Goal: Task Accomplishment & Management: Use online tool/utility

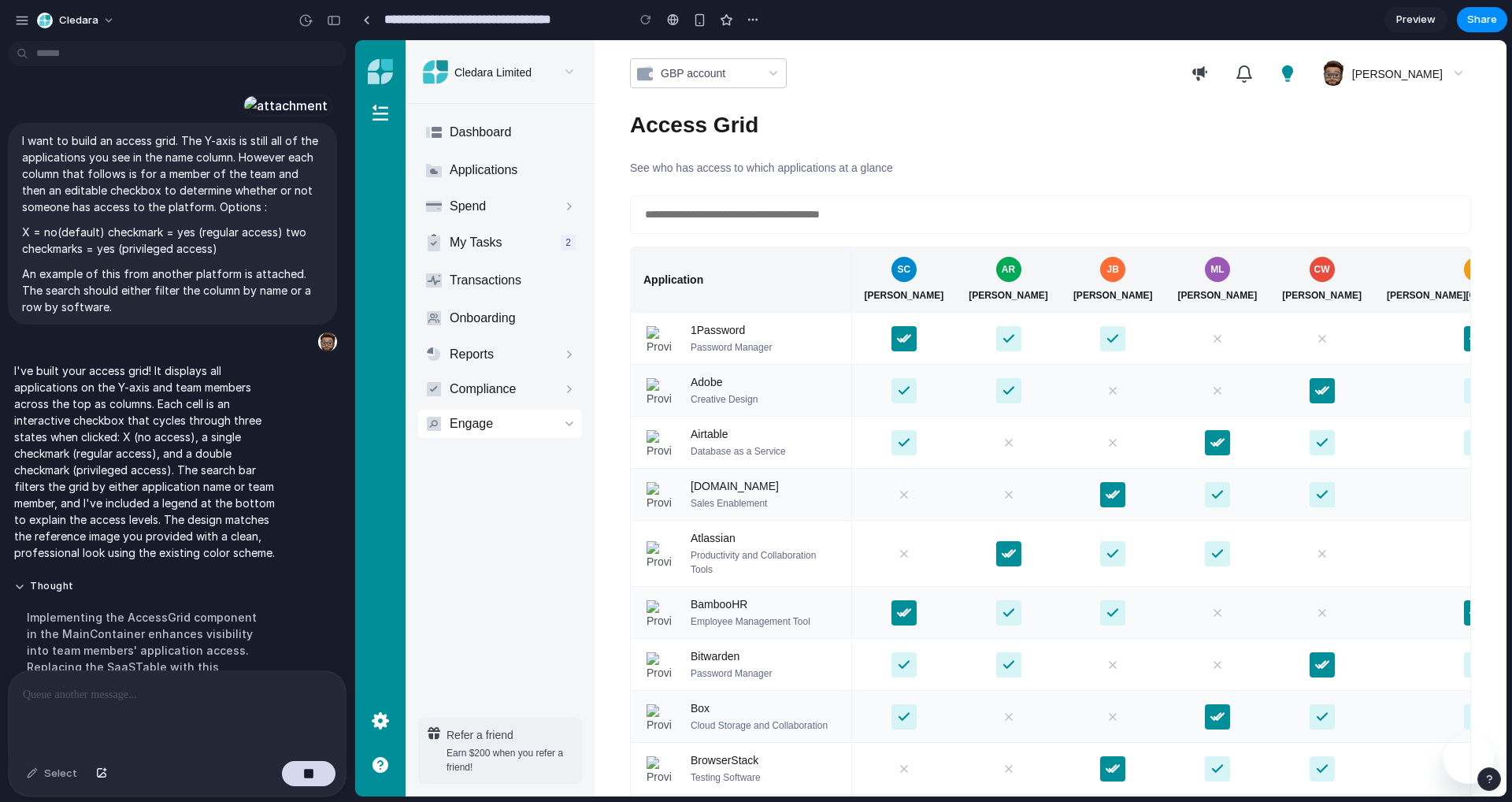
scroll to position [747, 0]
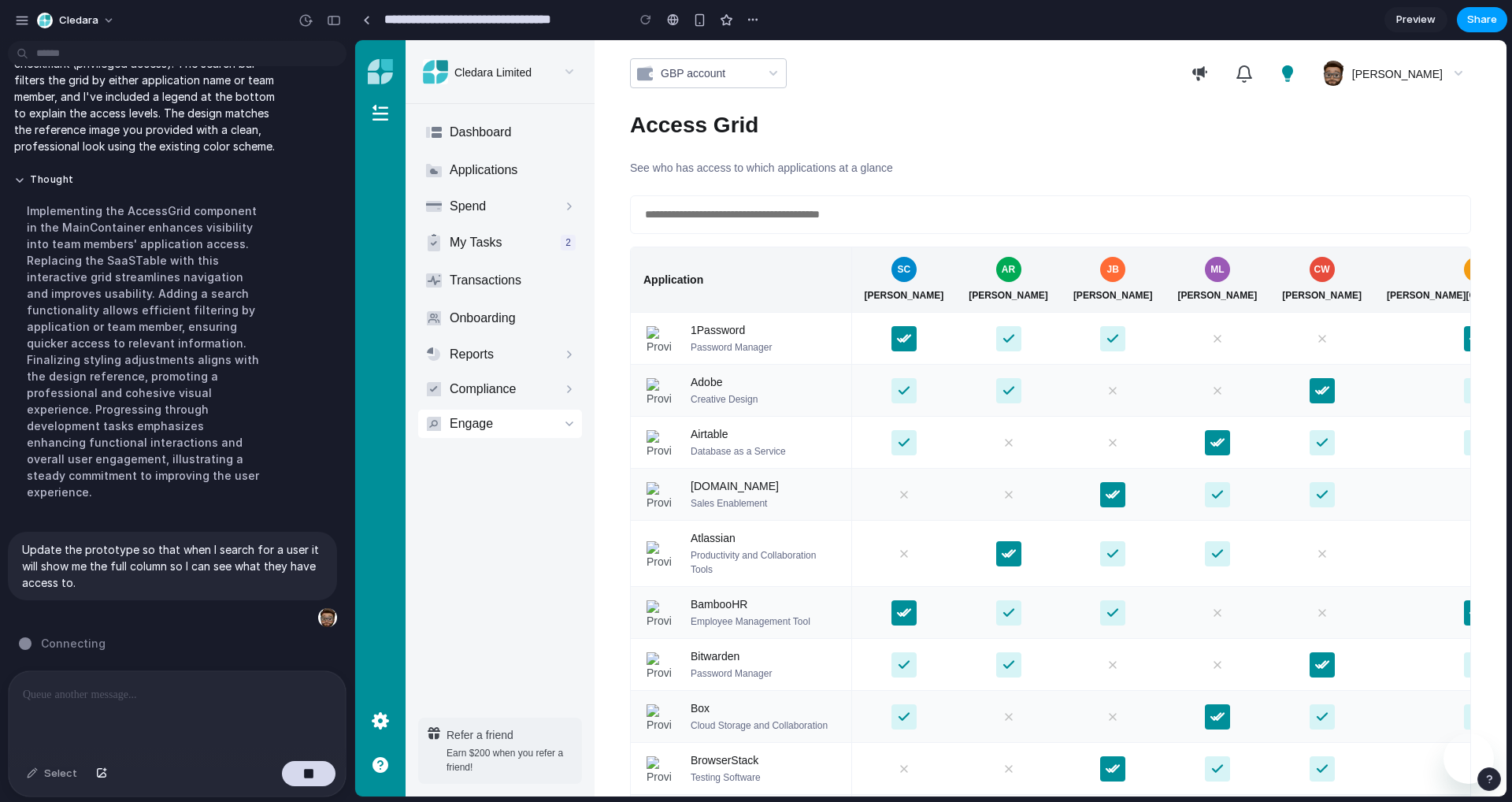
click at [1473, 15] on span "Share" at bounding box center [1483, 19] width 30 height 16
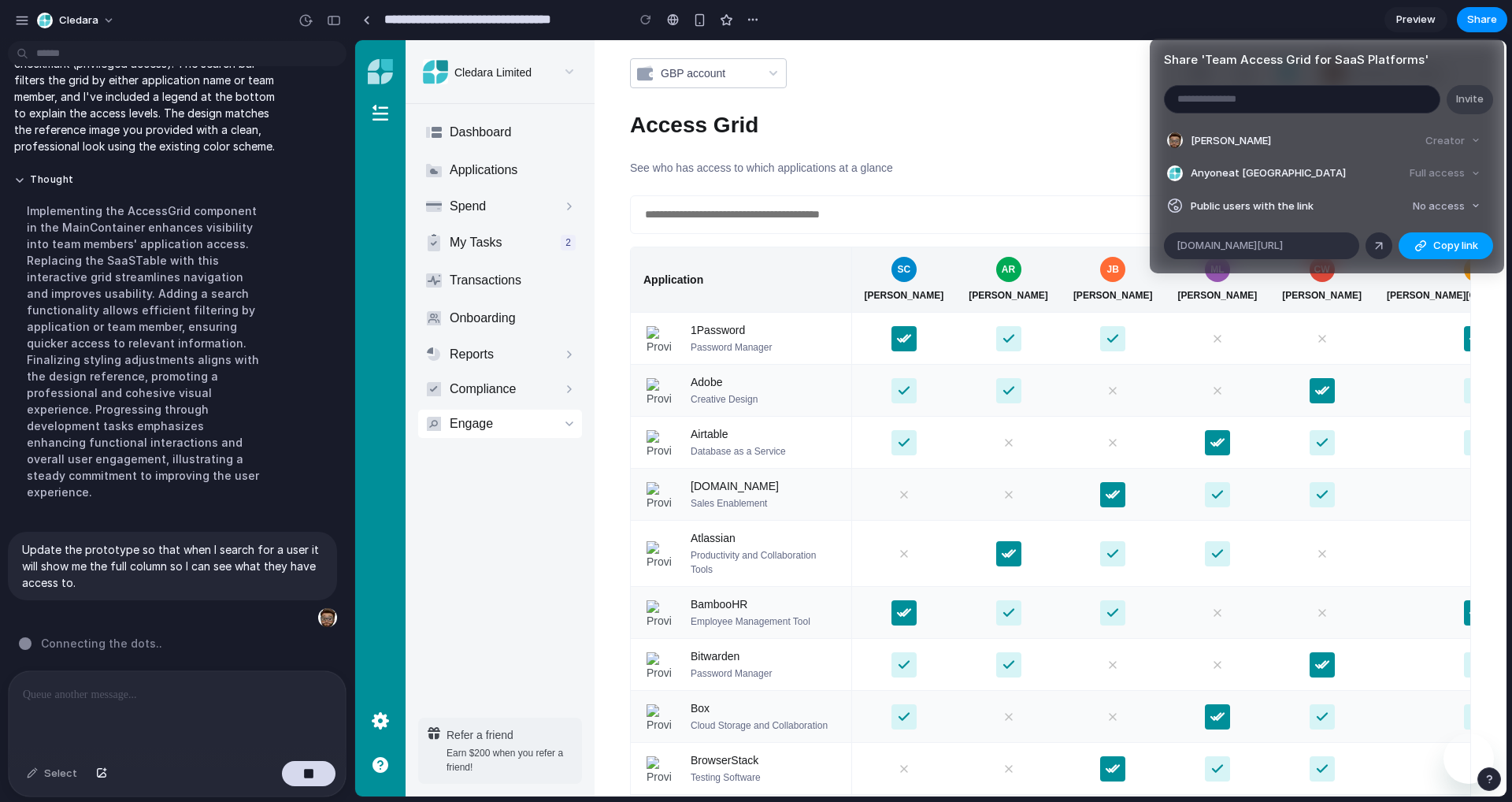
click at [1419, 245] on div "button" at bounding box center [1420, 245] width 13 height 13
click at [21, 19] on div "Share ' Team Access Grid for SaaS Platforms ' Invite [PERSON_NAME] Creator Anyo…" at bounding box center [756, 401] width 1512 height 802
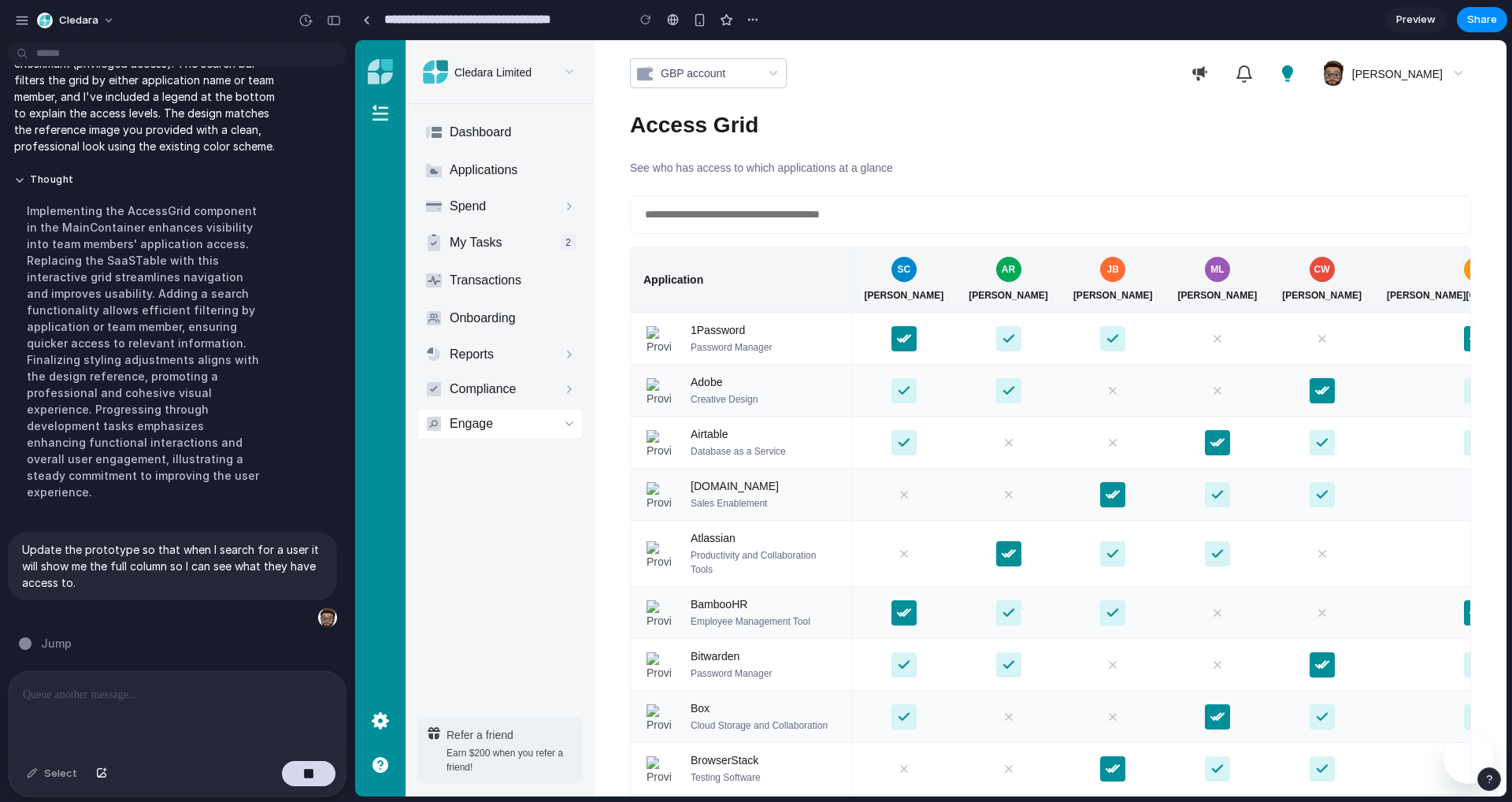
click at [21, 19] on div "button" at bounding box center [22, 20] width 14 height 14
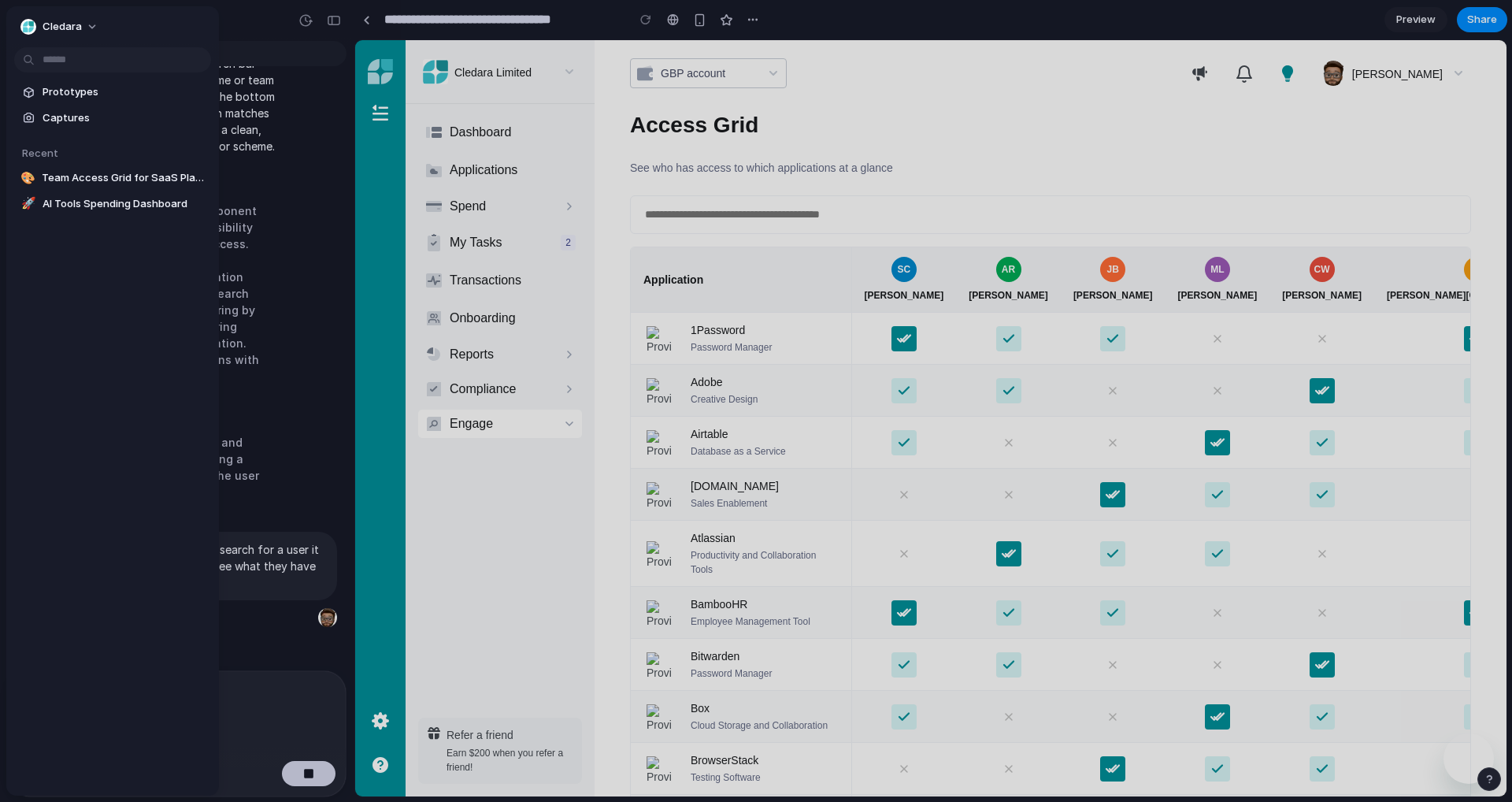
click at [132, 291] on div "Prototypes Captures Recent 🎨 Team Access Grid for SaaS Platforms 🚀 AI Tools Spe…" at bounding box center [112, 214] width 212 height 416
click at [91, 29] on button "Cledara" at bounding box center [60, 27] width 92 height 25
click at [89, 58] on li "Settings" at bounding box center [83, 62] width 131 height 25
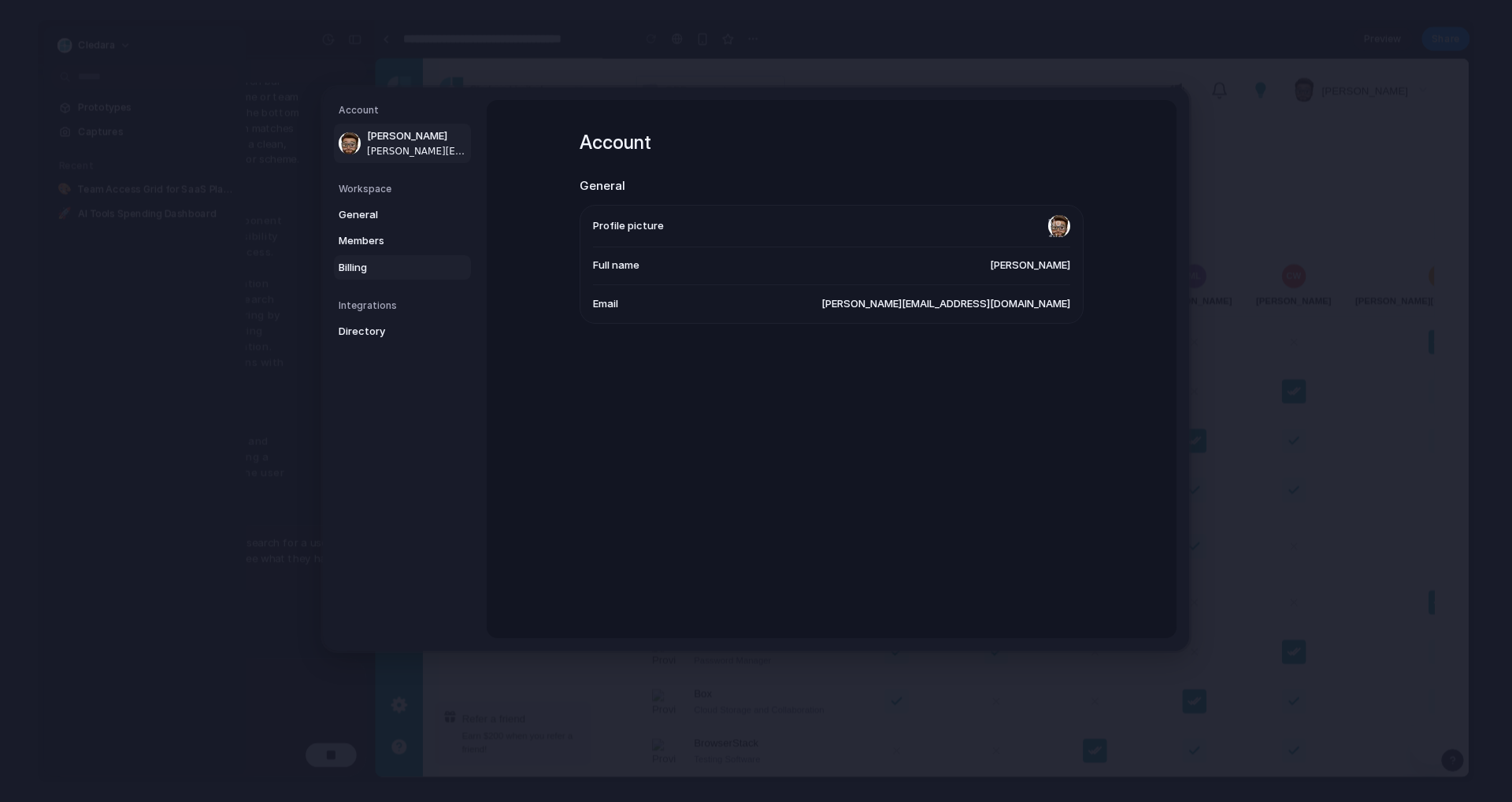
click at [364, 262] on span "Billing" at bounding box center [389, 267] width 101 height 16
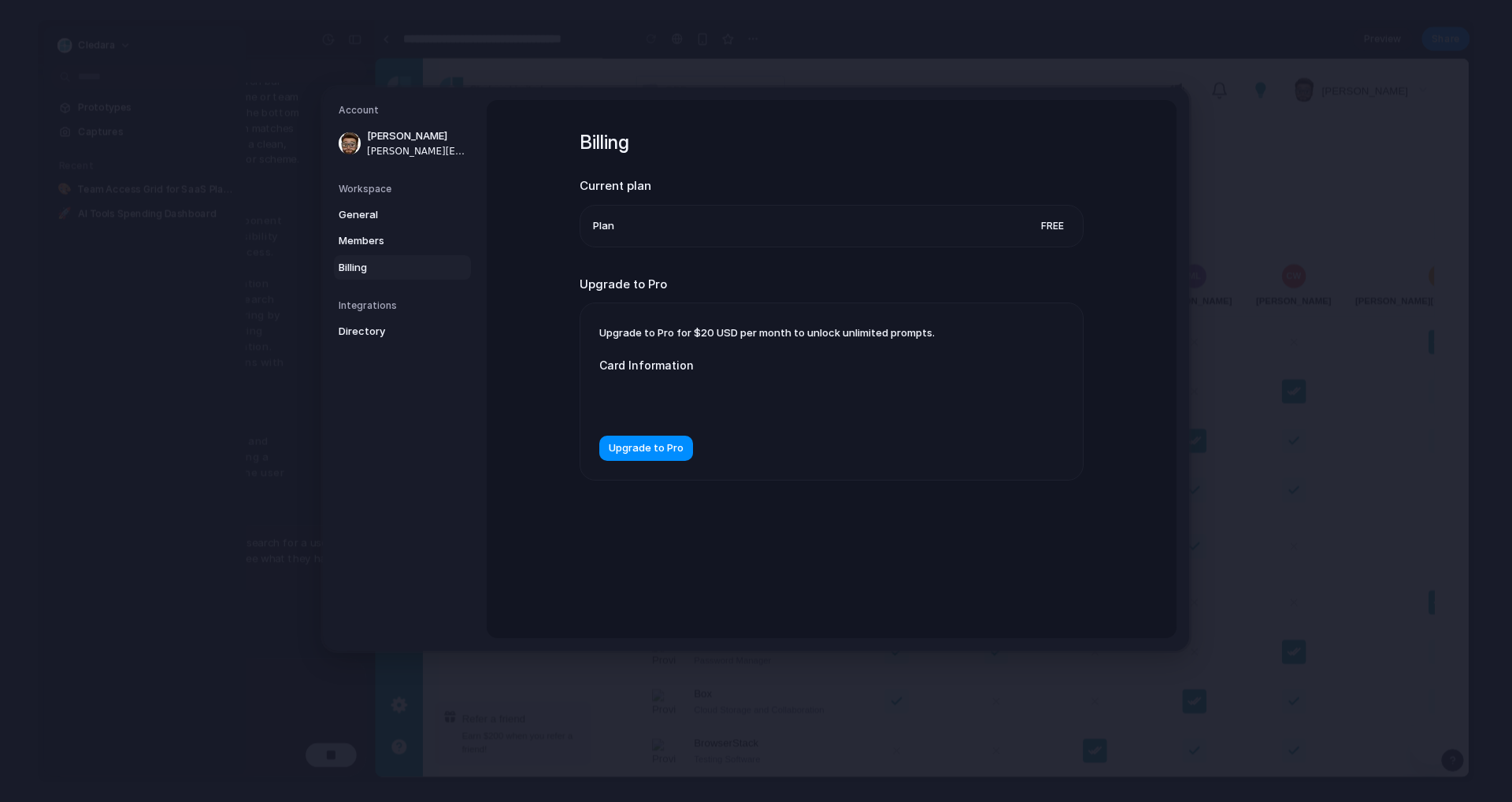
click at [564, 542] on div "Billing Current plan Plan Free Upgrade to Pro Upgrade to Pro for $20 USD per mo…" at bounding box center [831, 369] width 690 height 538
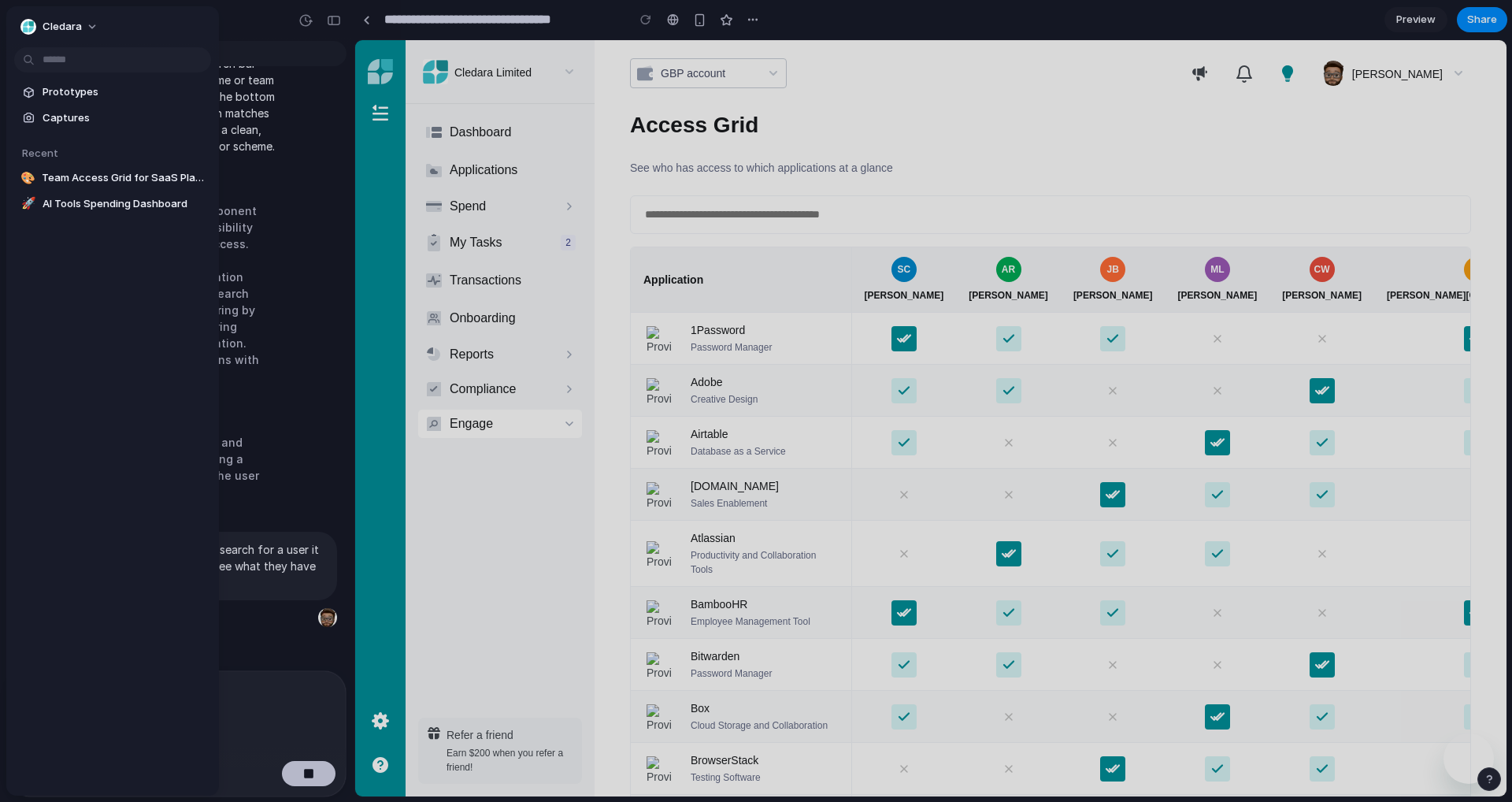
click at [544, 512] on div at bounding box center [756, 401] width 1512 height 802
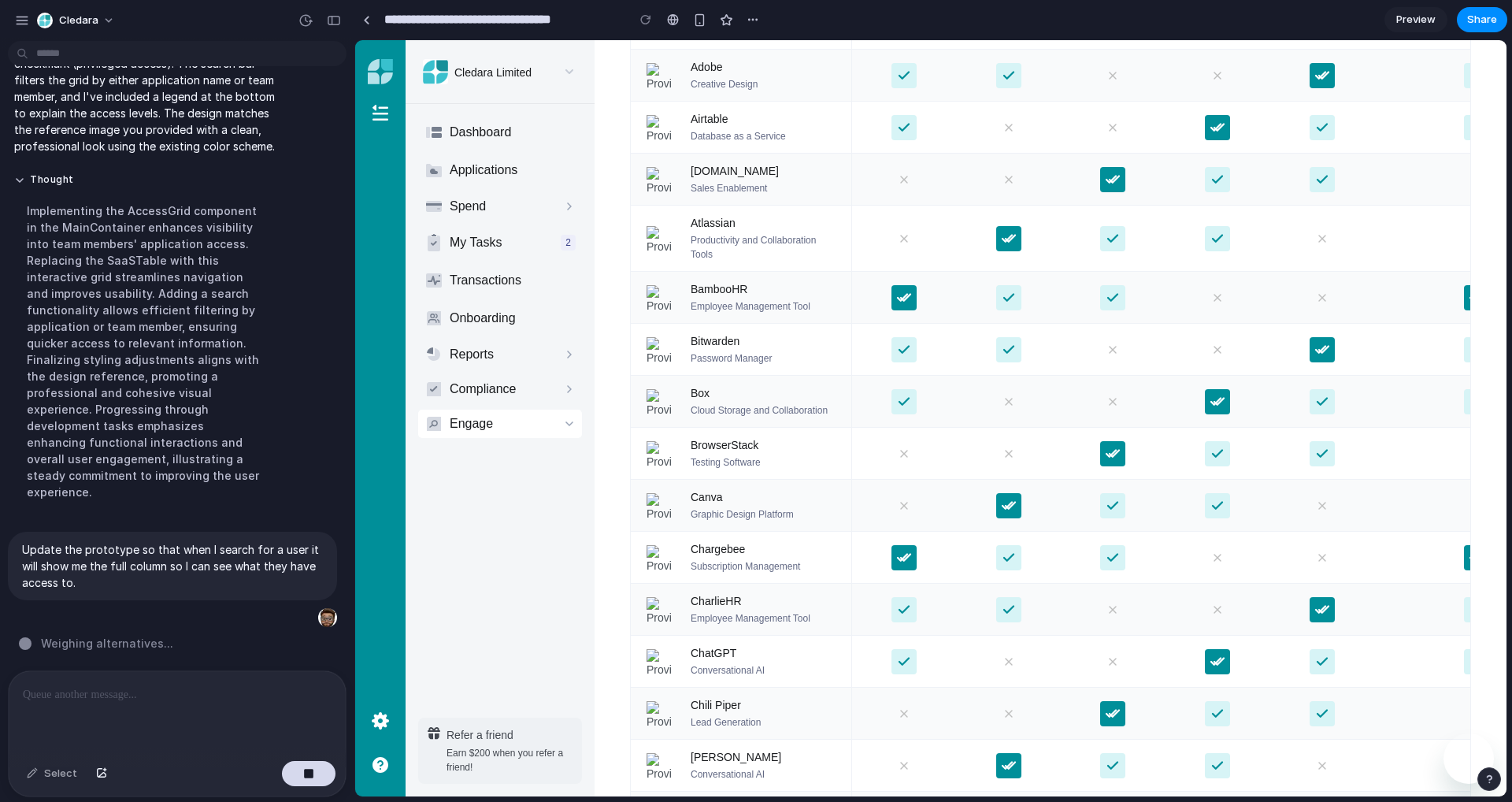
scroll to position [0, 0]
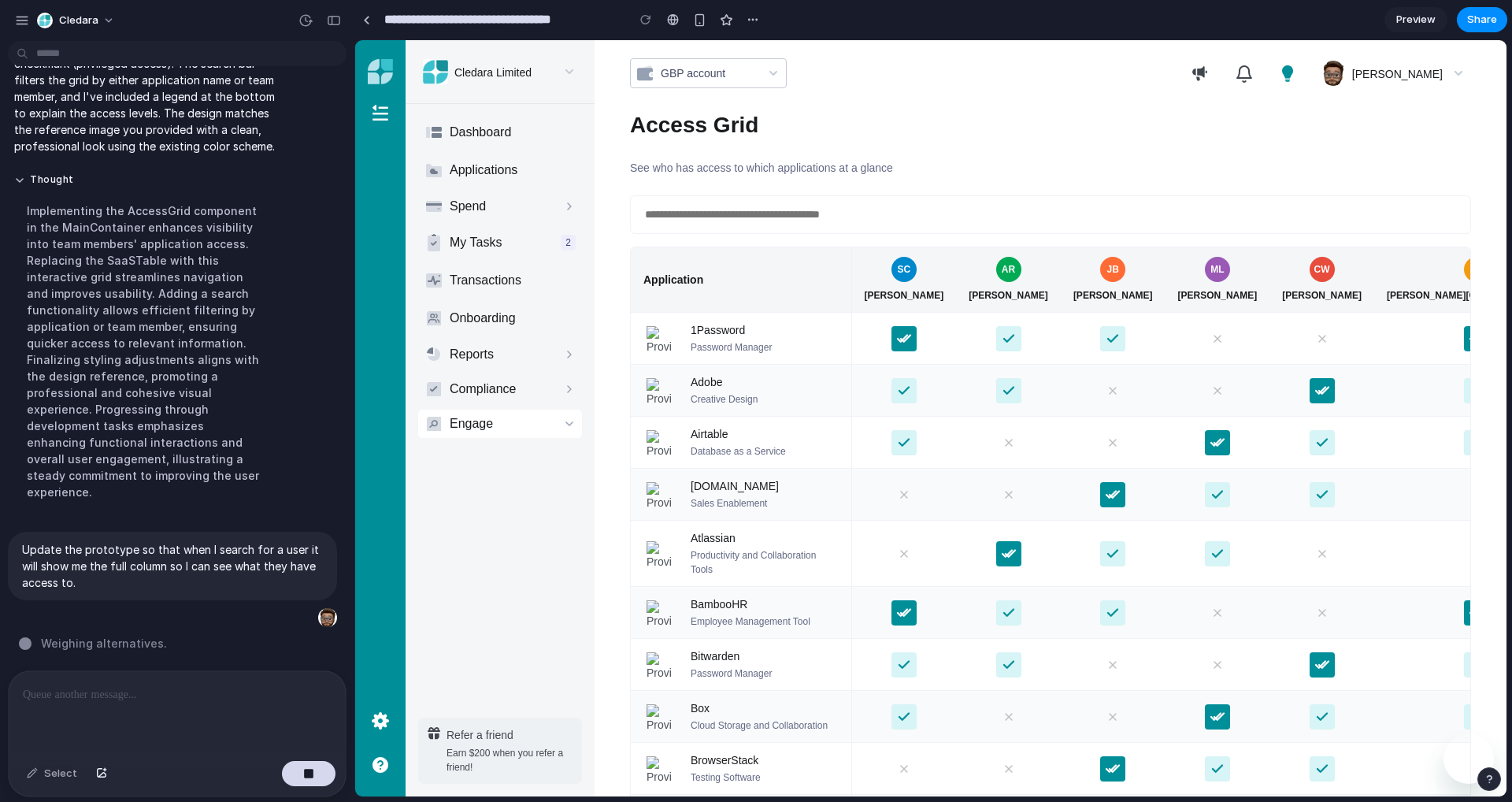
click at [1061, 340] on td at bounding box center [1008, 339] width 104 height 52
click at [1120, 342] on icon at bounding box center [1113, 339] width 14 height 14
click at [1121, 342] on icon at bounding box center [1114, 339] width 14 height 14
click at [874, 211] on input "text" at bounding box center [1050, 215] width 815 height 19
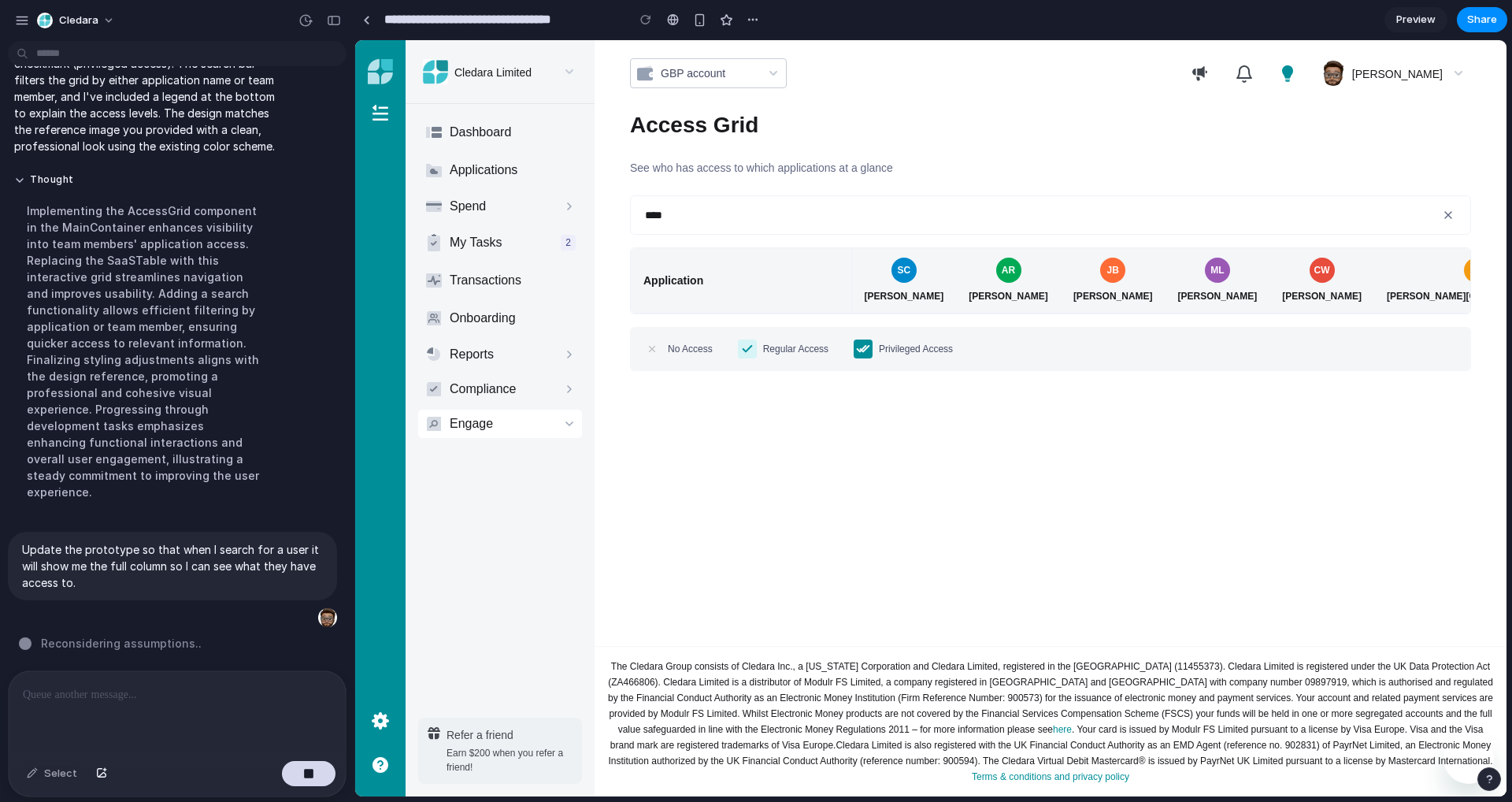
type input "*****"
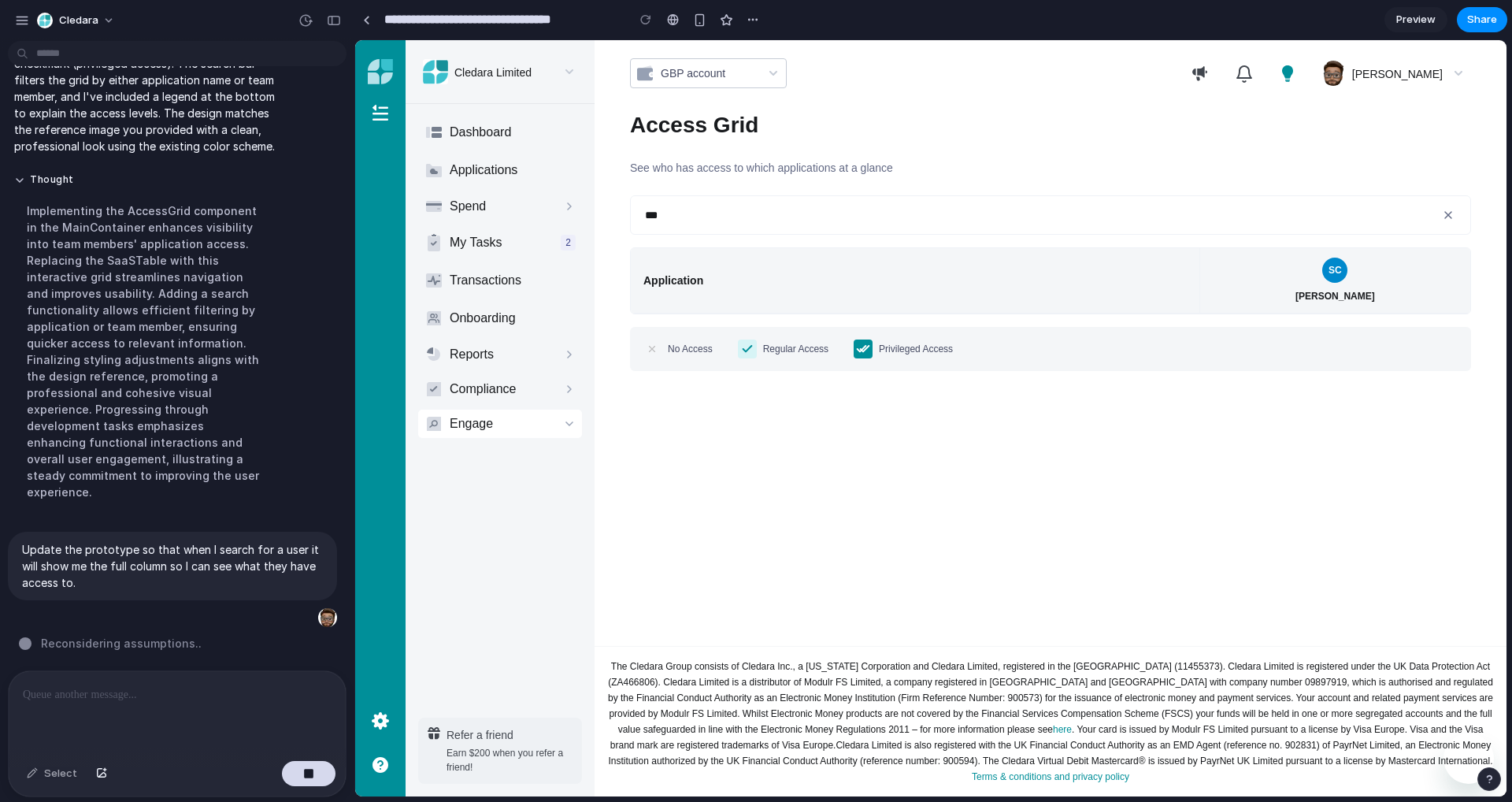
type input "****"
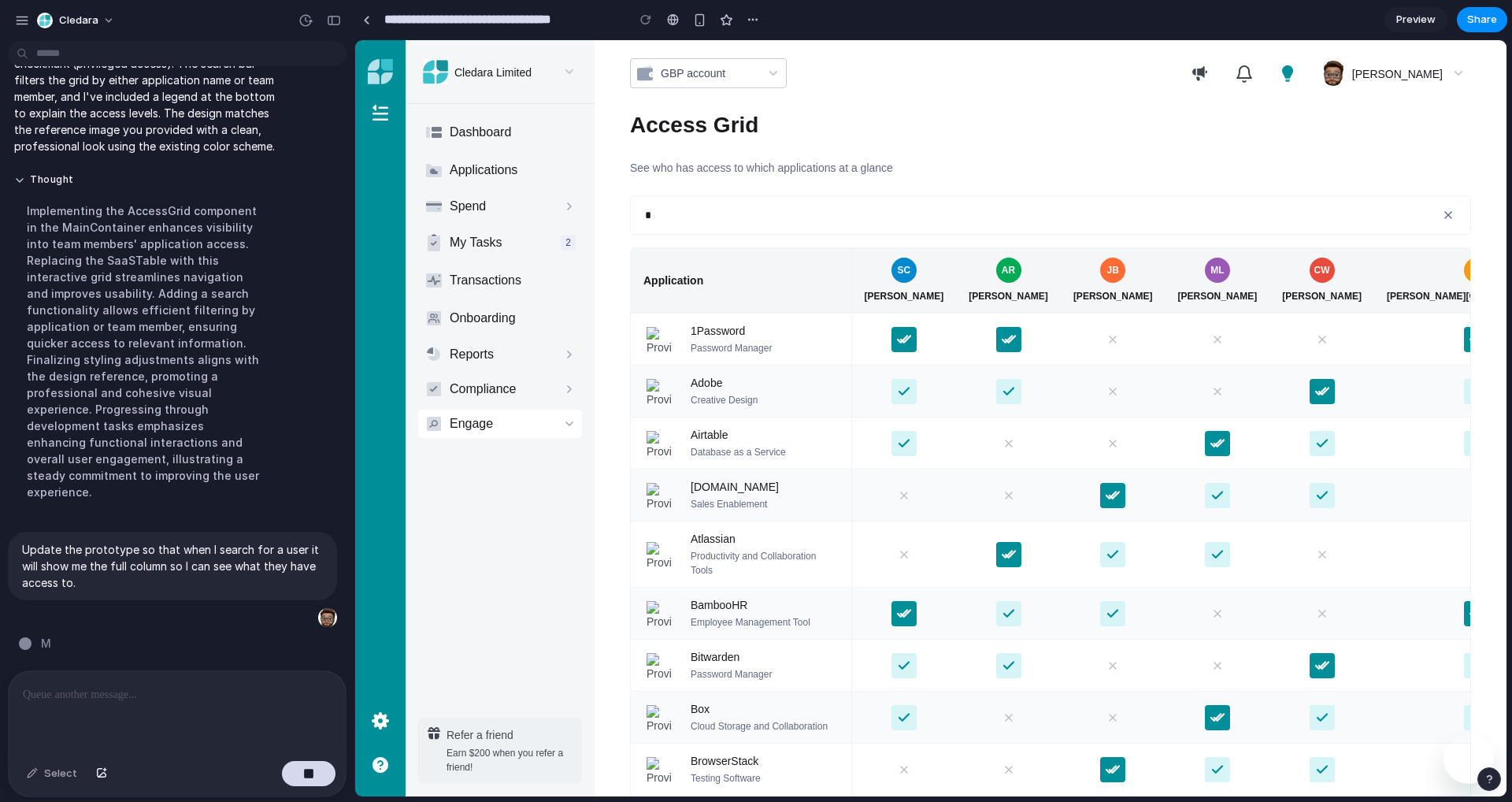
scroll to position [746, 0]
click at [18, 23] on div "button" at bounding box center [22, 20] width 14 height 14
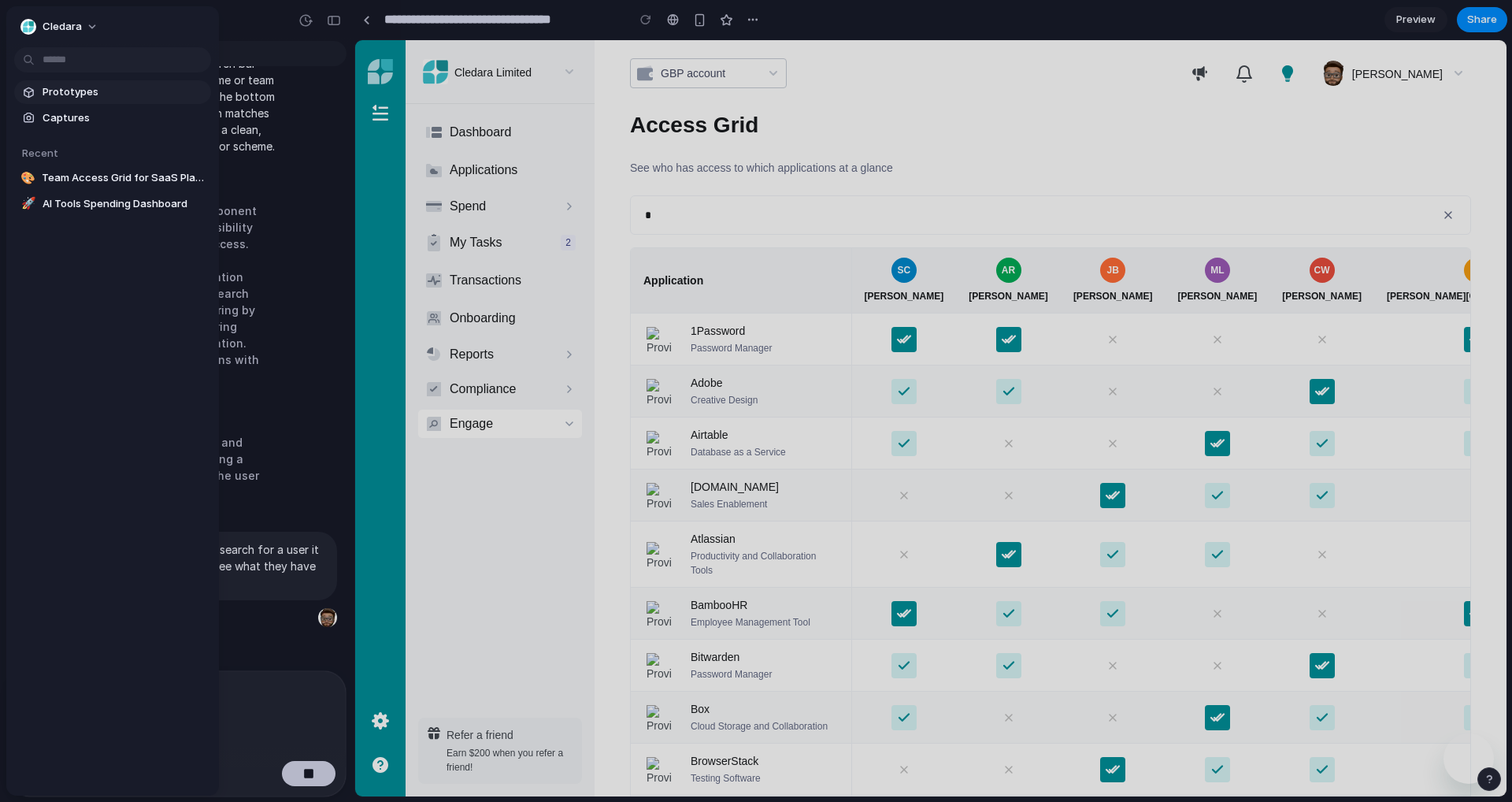
click at [67, 96] on span "Prototypes" at bounding box center [123, 92] width 163 height 16
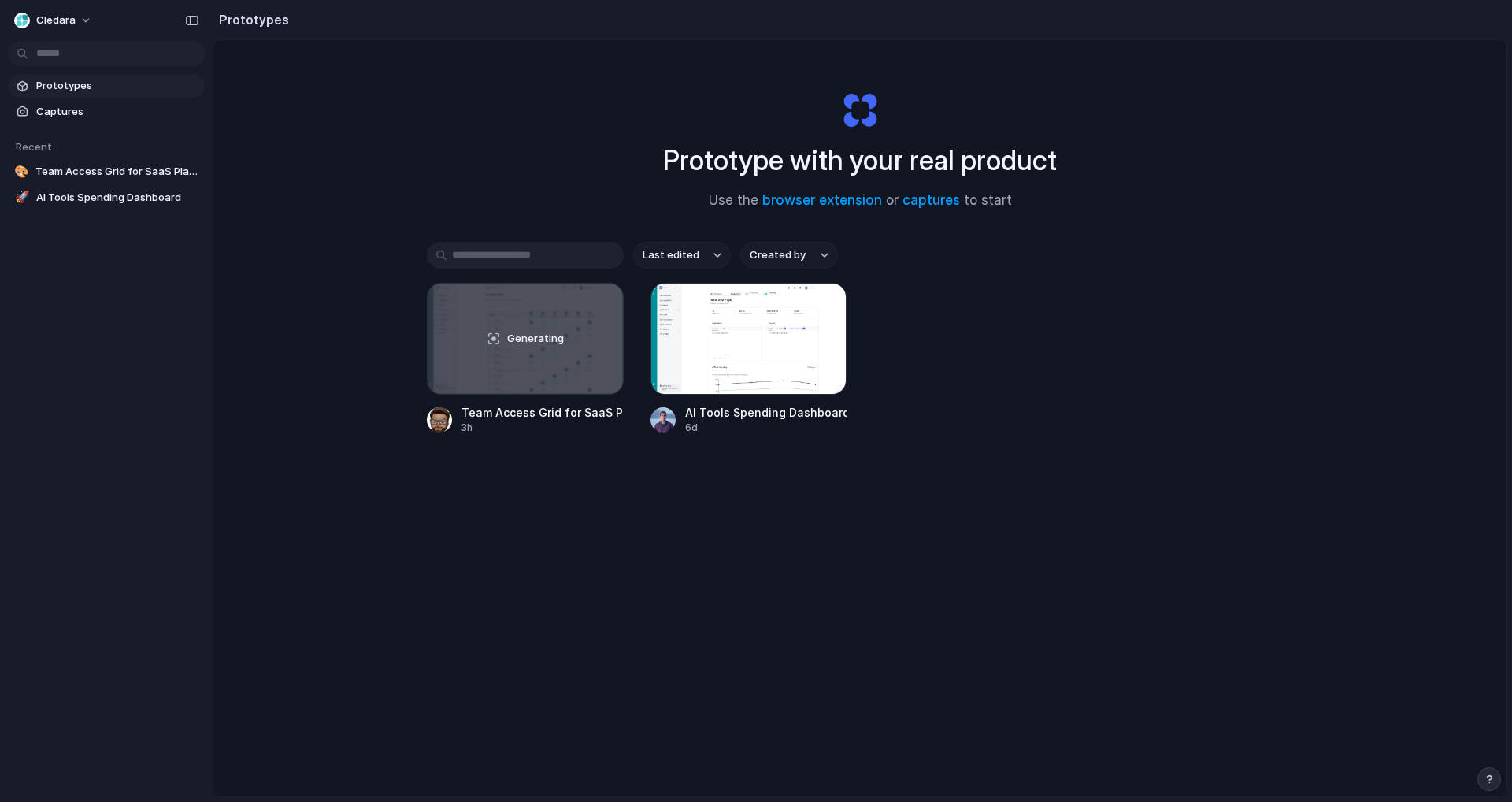
click at [506, 527] on div "Last edited Created by Generating Team Access Grid for SaaS Platforms 3h AI Too…" at bounding box center [860, 387] width 866 height 291
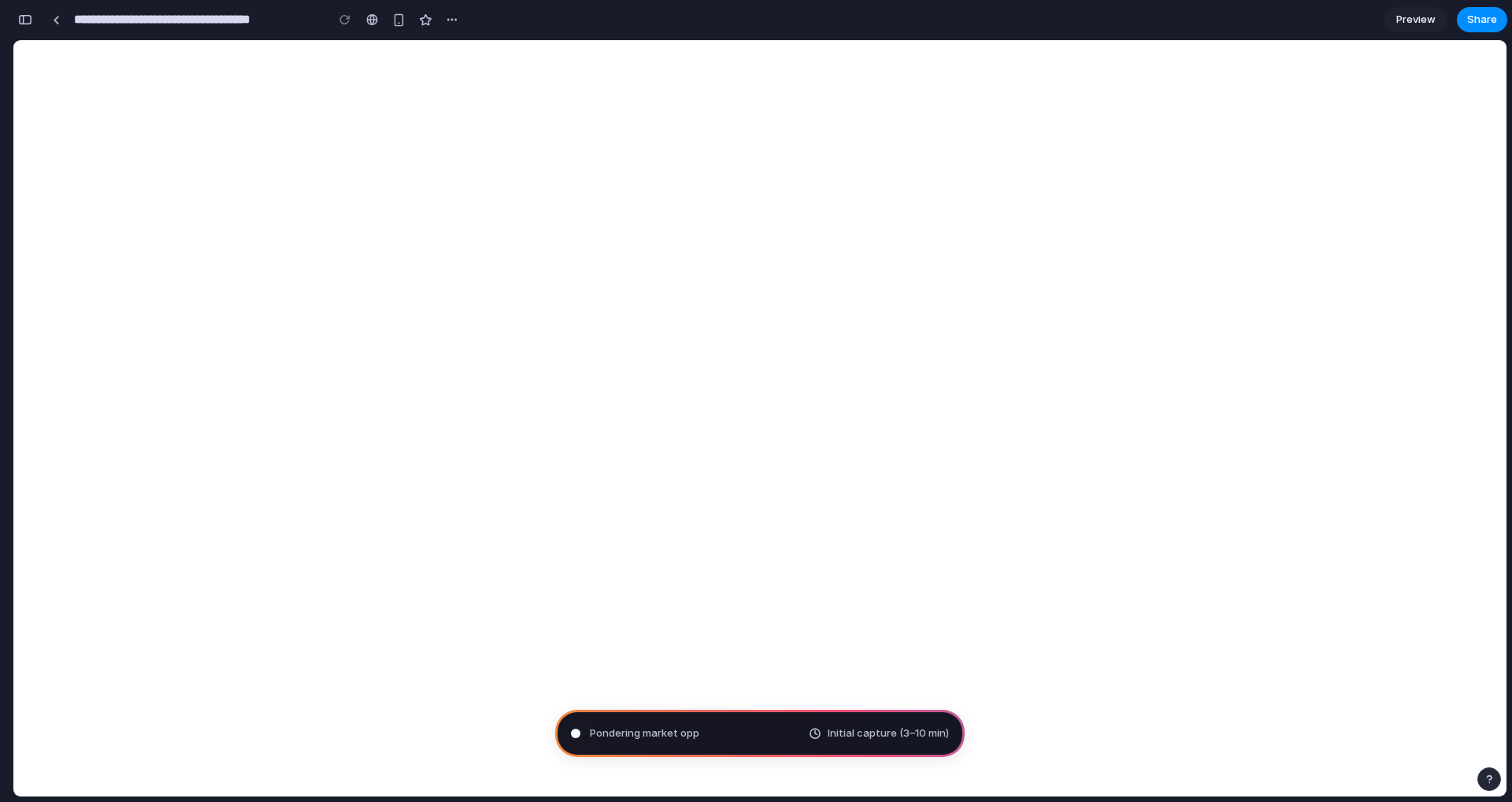
type input "**********"
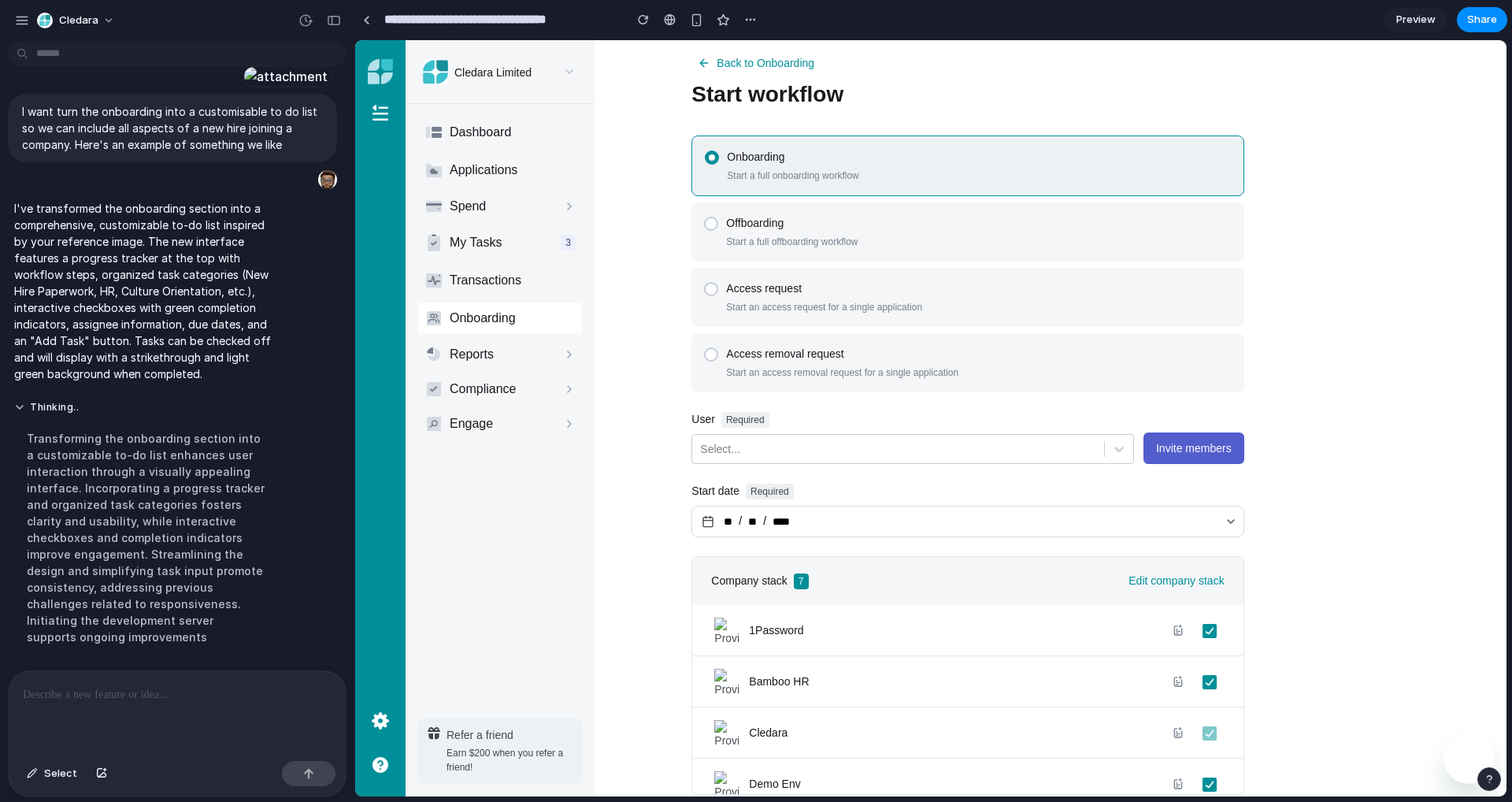
scroll to position [51, 83]
click at [287, 478] on div "Thinking . Transforming the onboarding section into a customizable to-do list e…" at bounding box center [172, 528] width 329 height 273
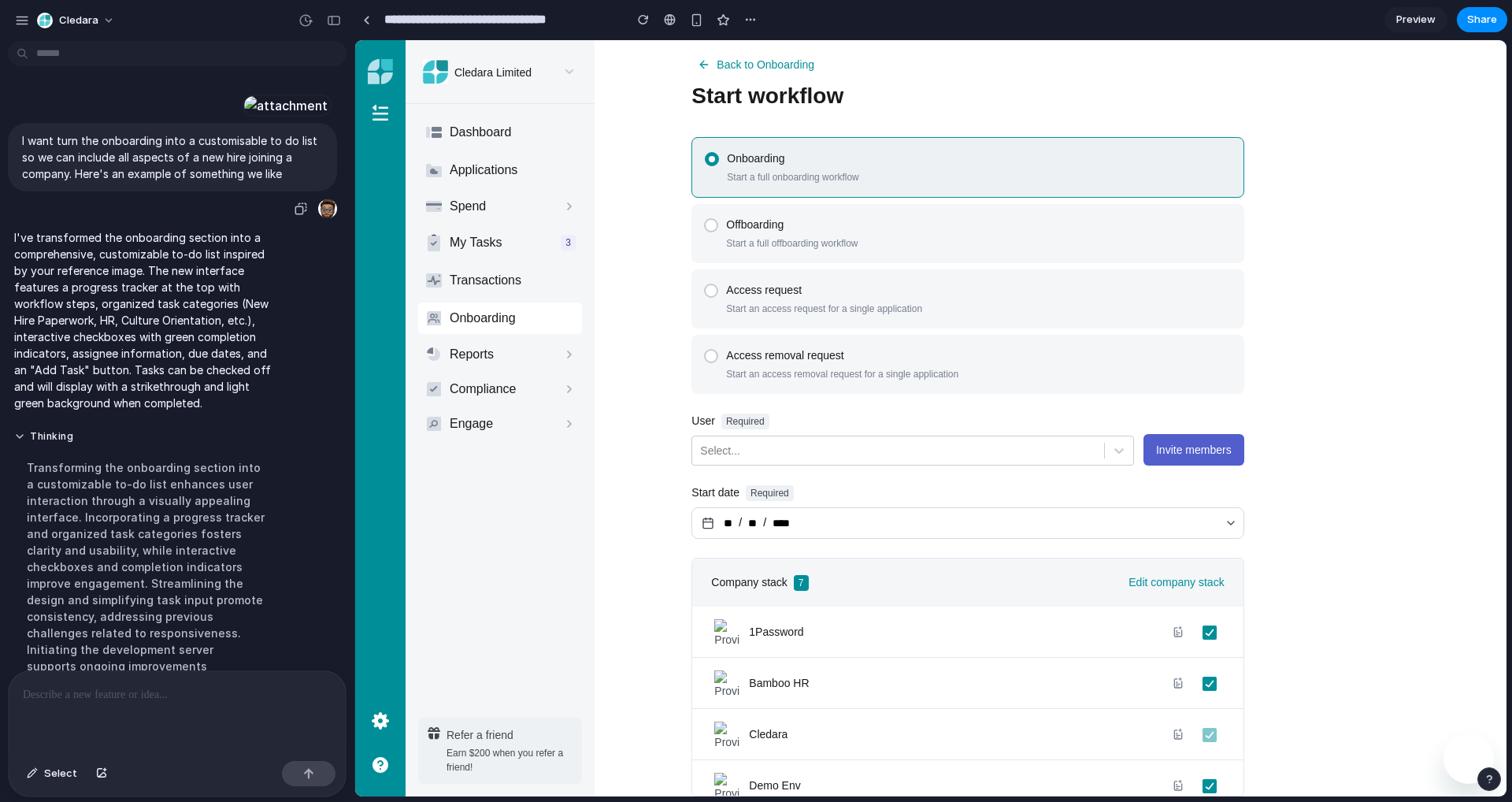
scroll to position [332, 0]
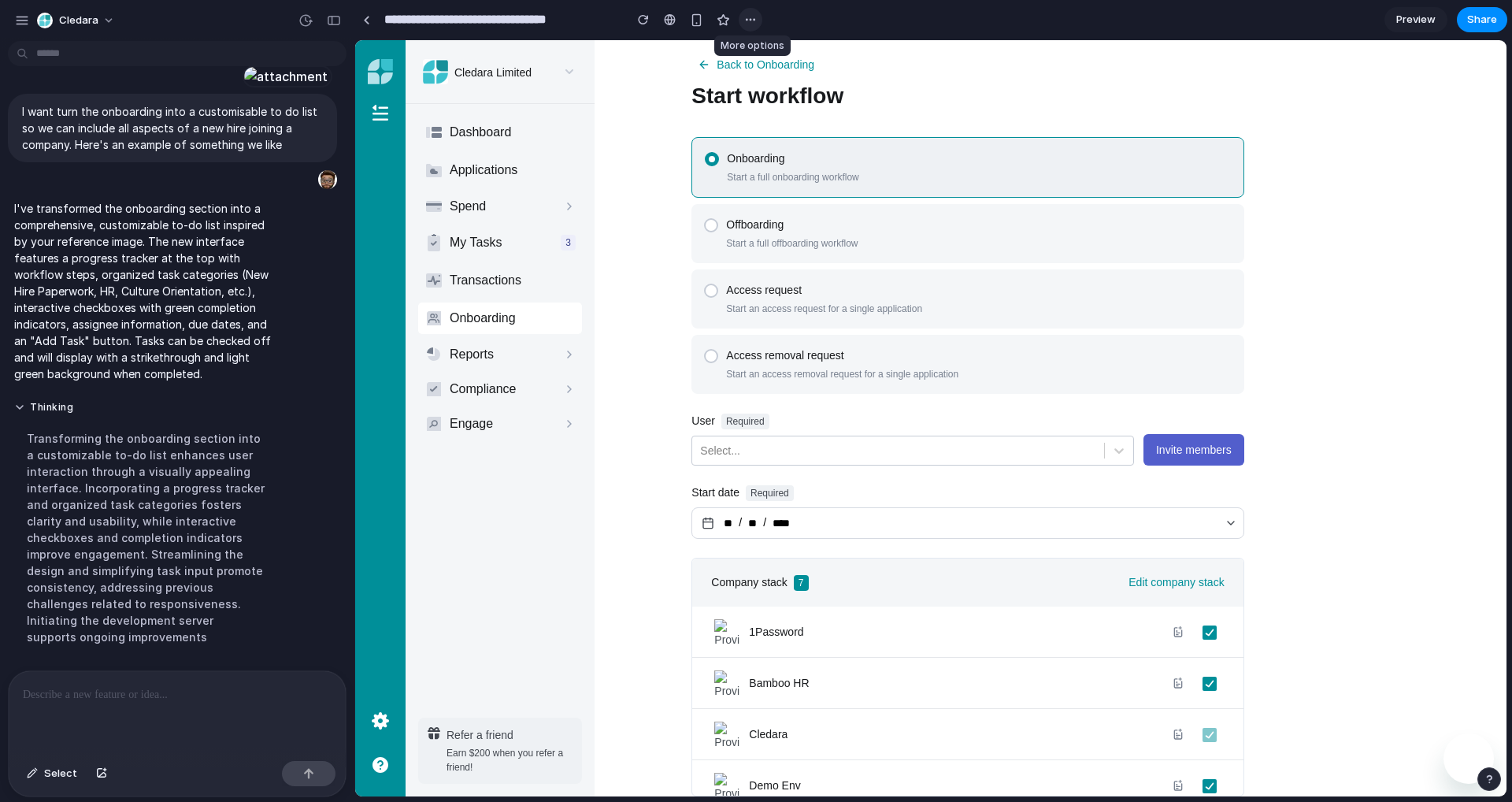
click at [746, 15] on div "button" at bounding box center [751, 19] width 13 height 13
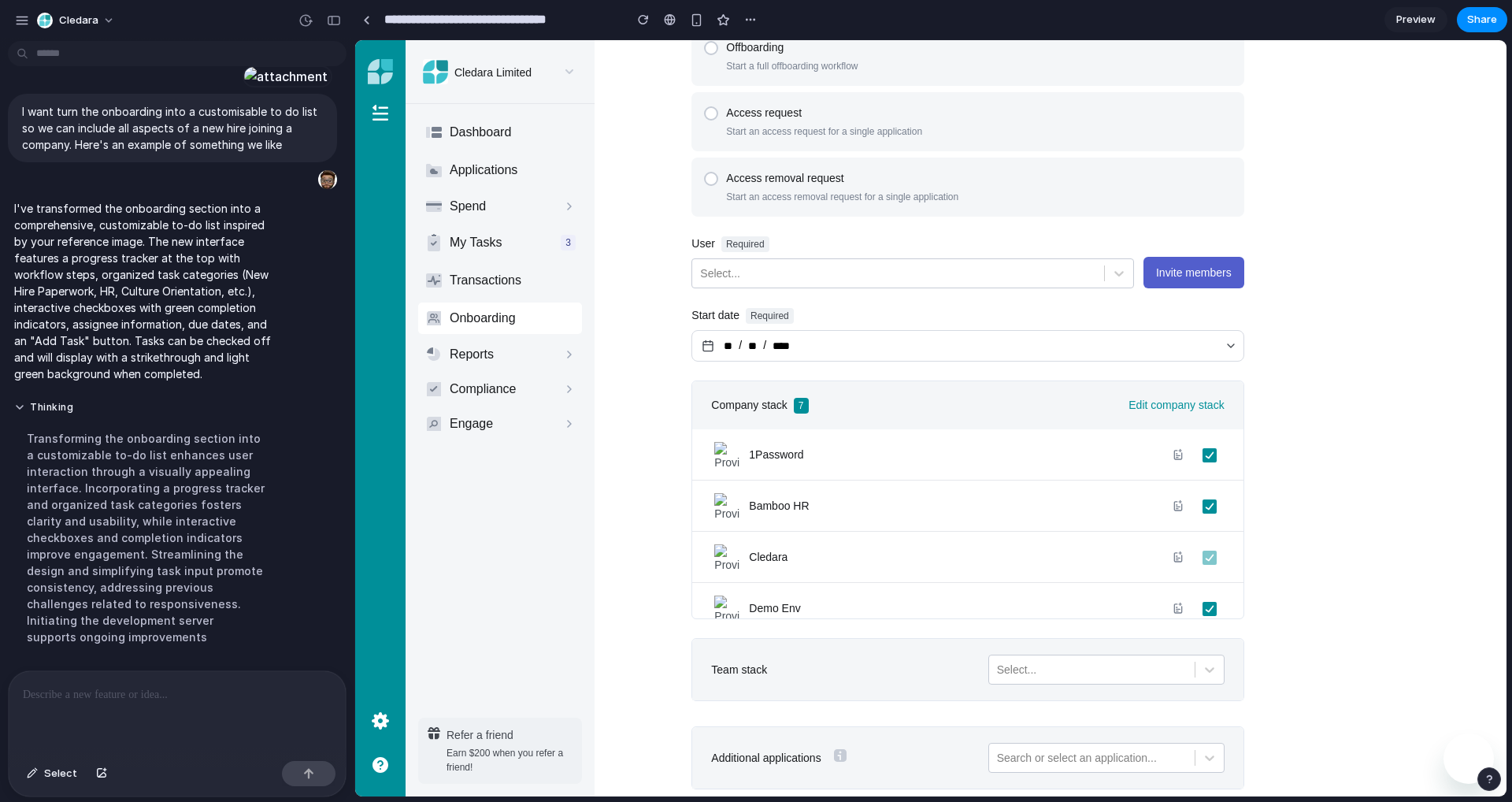
scroll to position [127, 83]
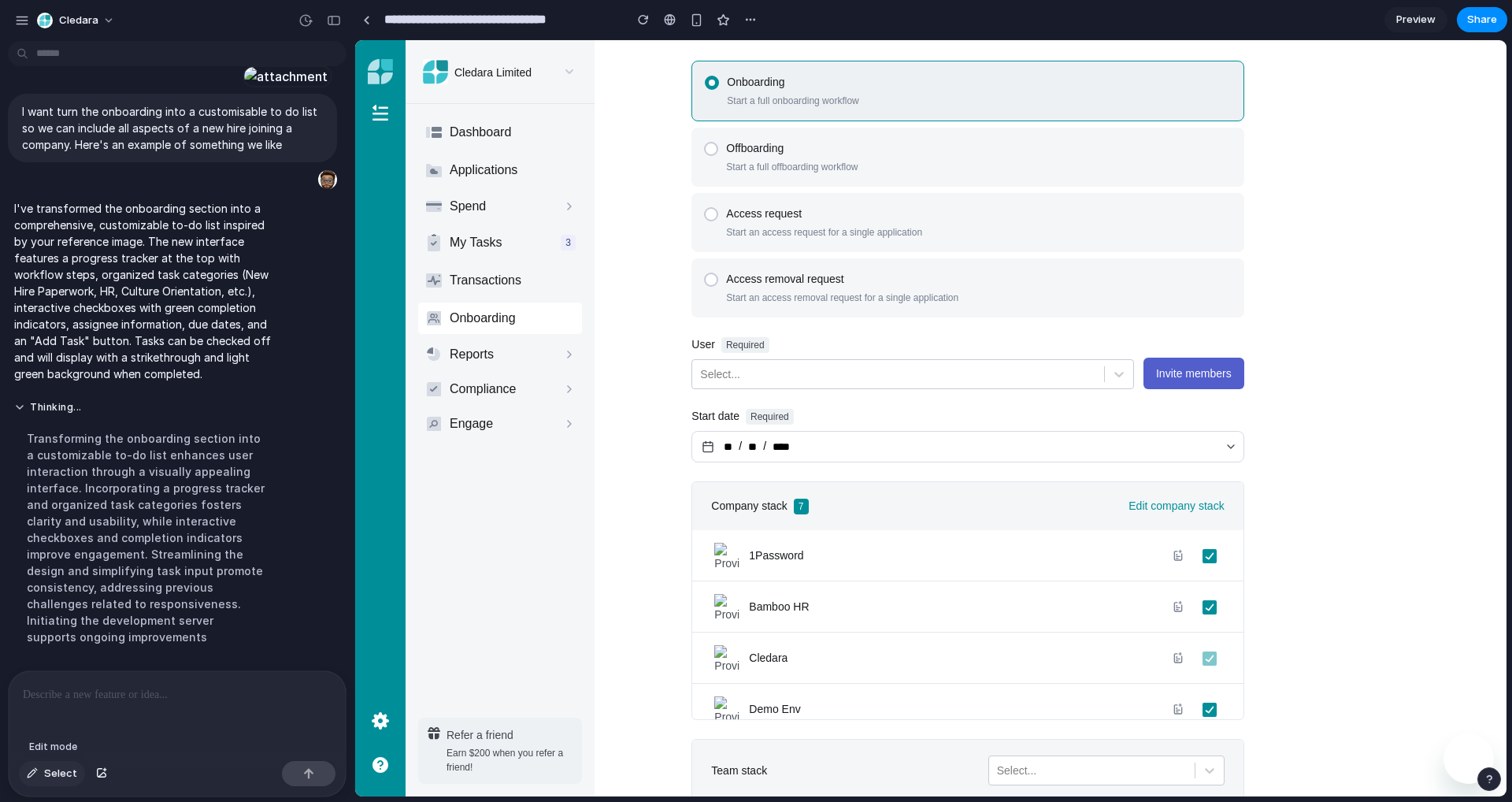
click at [56, 772] on span "Select" at bounding box center [60, 773] width 33 height 16
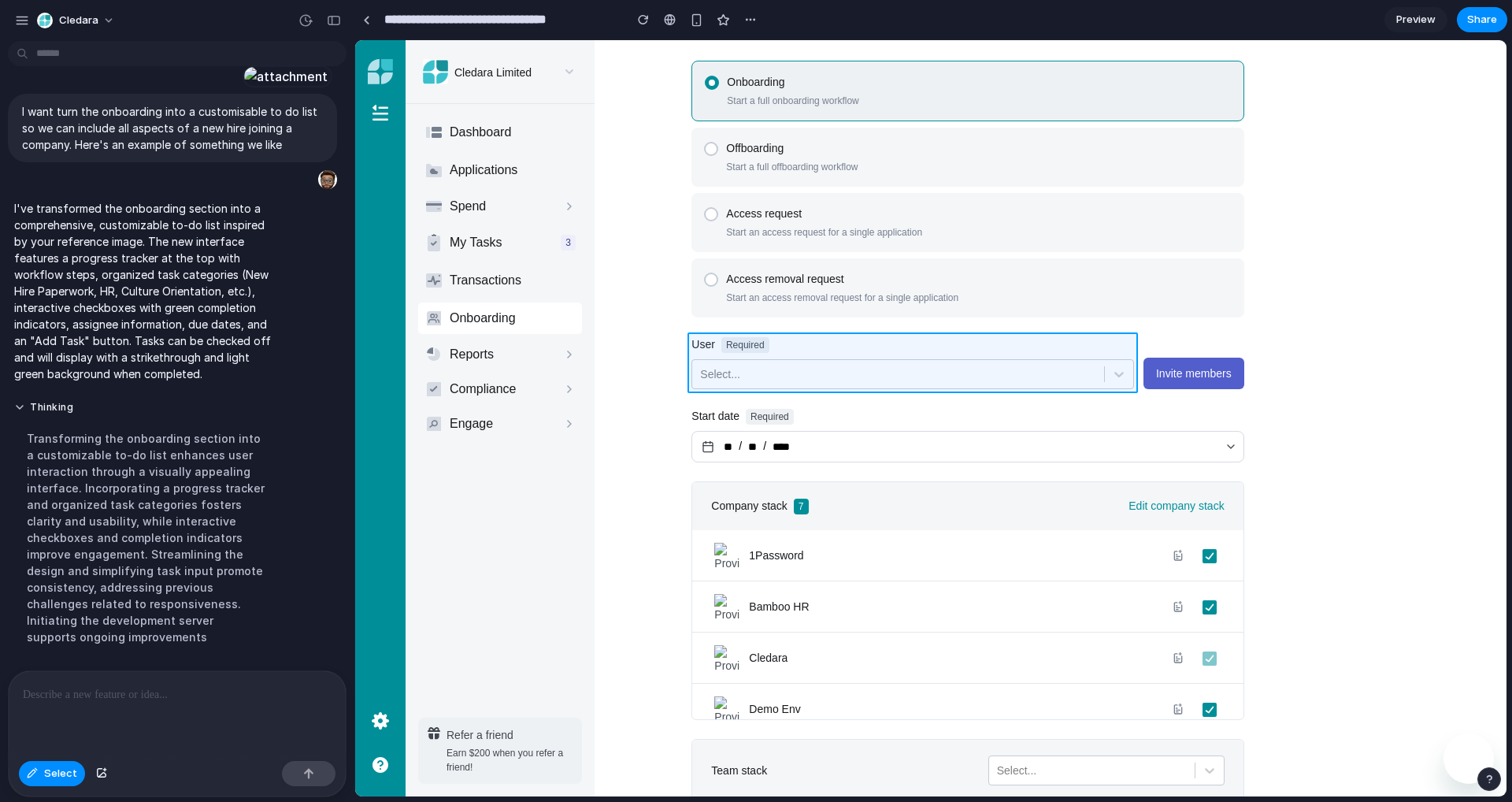
drag, startPoint x: 783, startPoint y: 348, endPoint x: 793, endPoint y: 366, distance: 20.6
click at [793, 366] on div at bounding box center [932, 419] width 1151 height 756
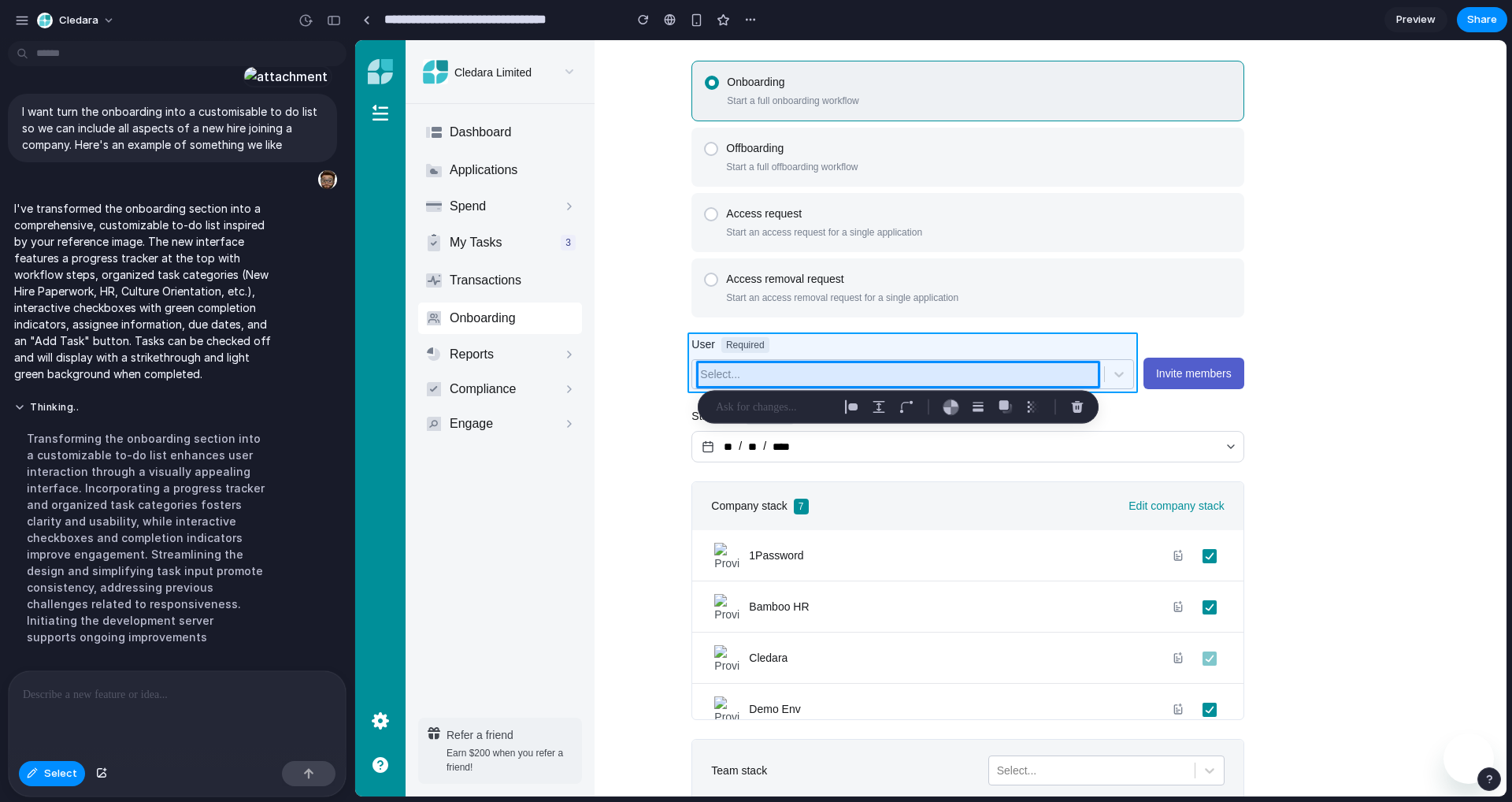
click at [810, 350] on div at bounding box center [932, 419] width 1151 height 756
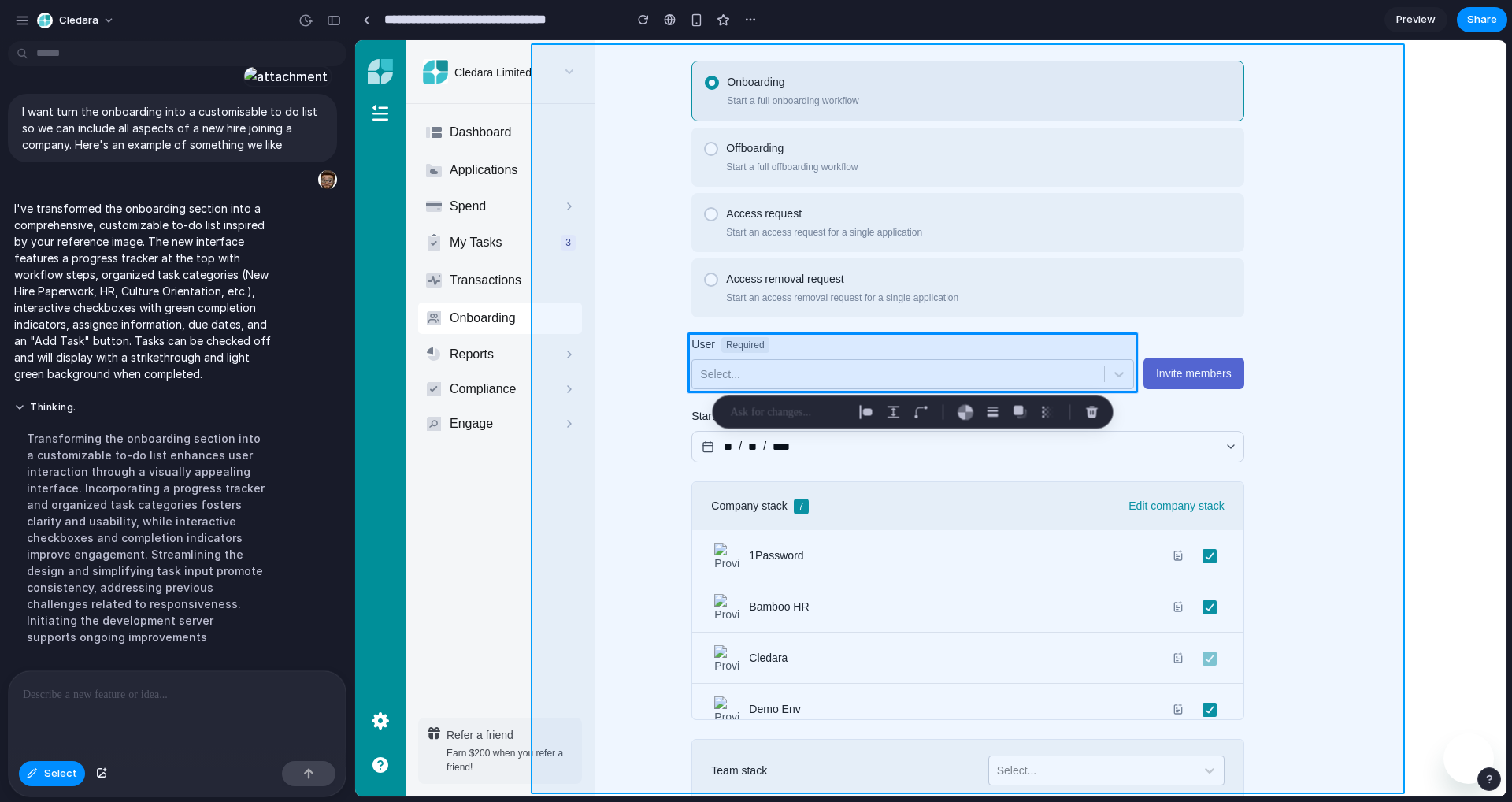
drag, startPoint x: 1072, startPoint y: 347, endPoint x: 1284, endPoint y: 195, distance: 260.9
click at [1284, 195] on div at bounding box center [932, 419] width 1151 height 756
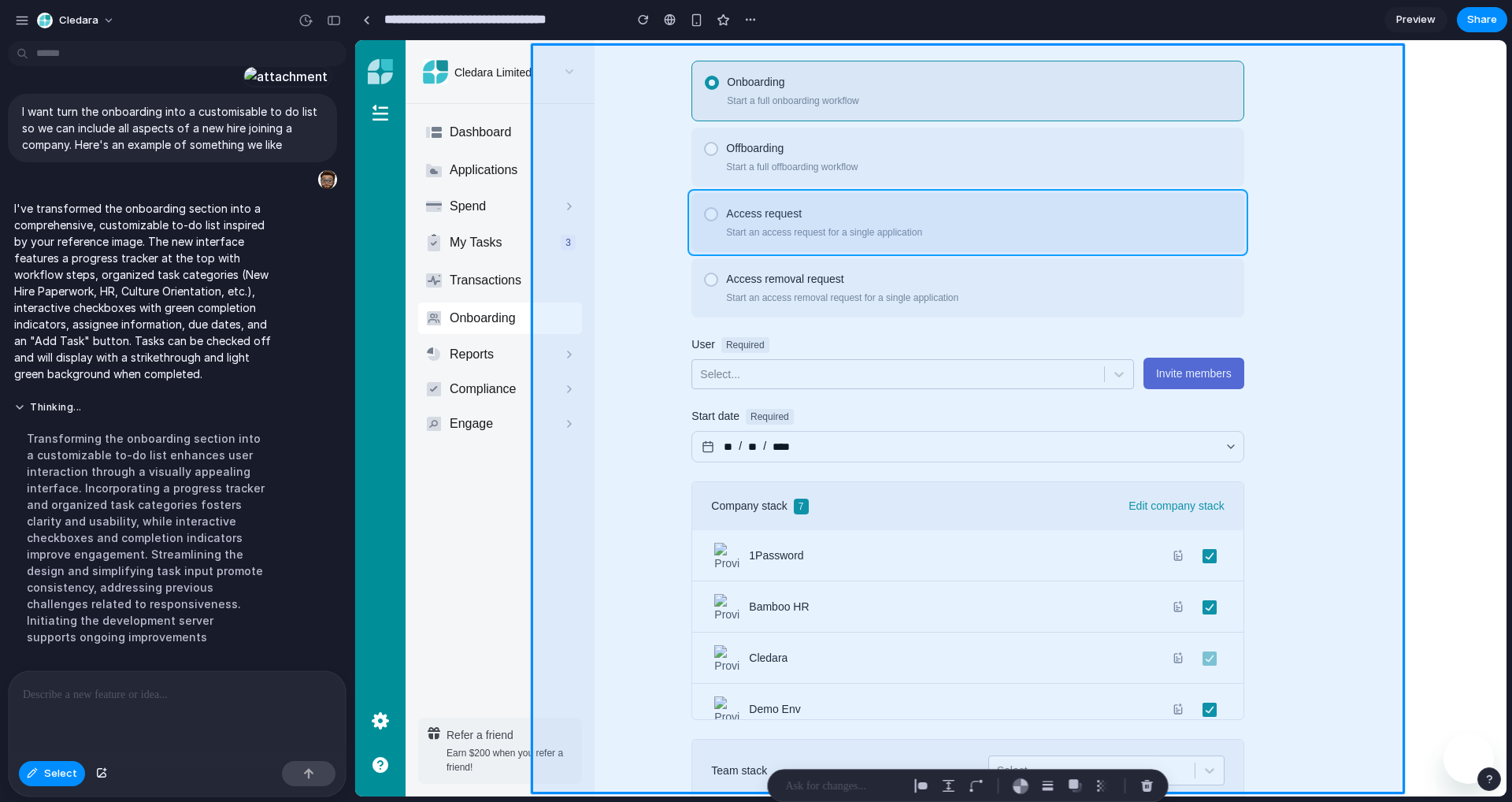
drag, startPoint x: 1284, startPoint y: 195, endPoint x: 1048, endPoint y: 247, distance: 241.7
click at [1048, 247] on div at bounding box center [932, 419] width 1151 height 756
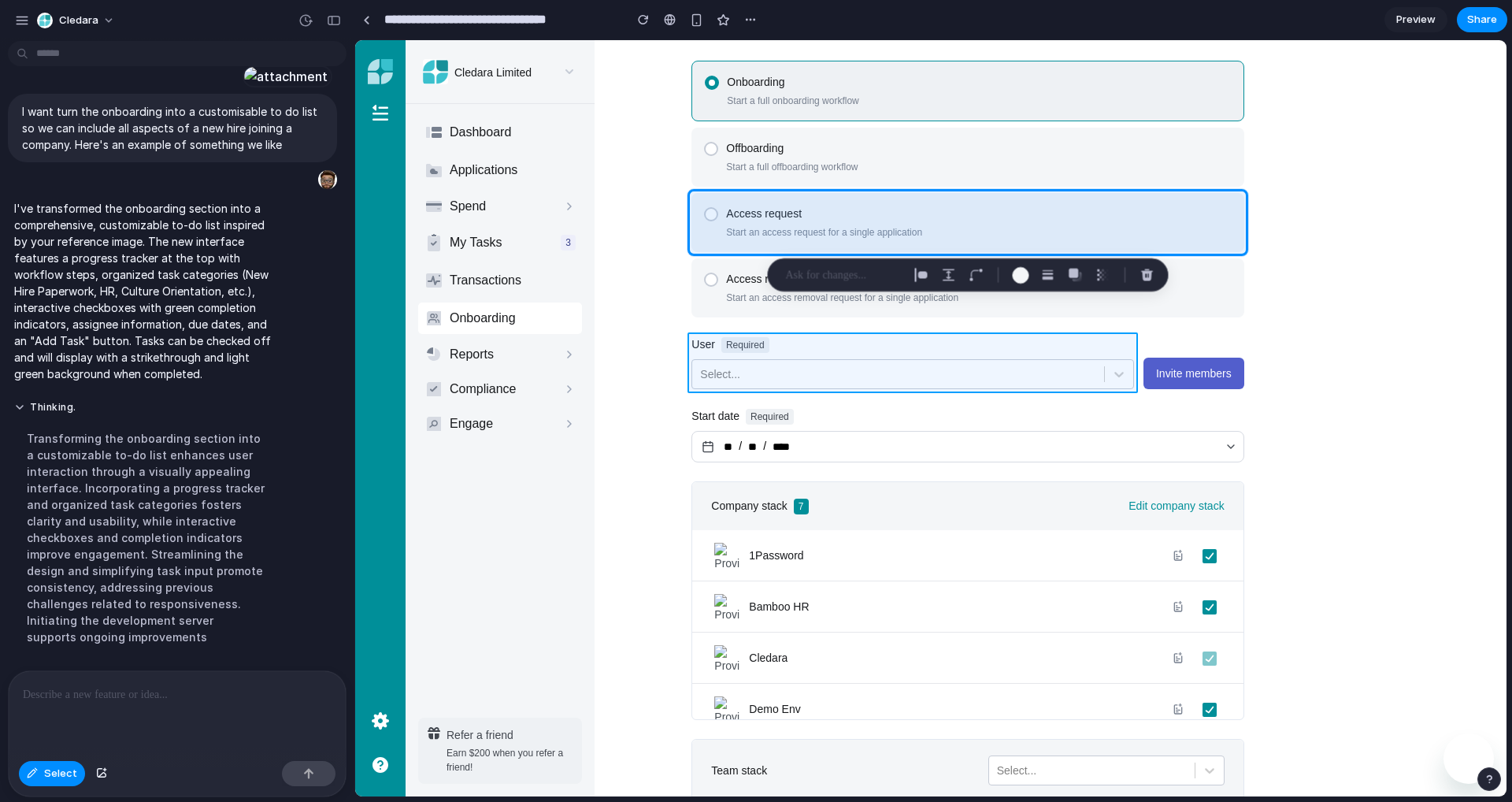
click at [914, 342] on div at bounding box center [932, 419] width 1151 height 756
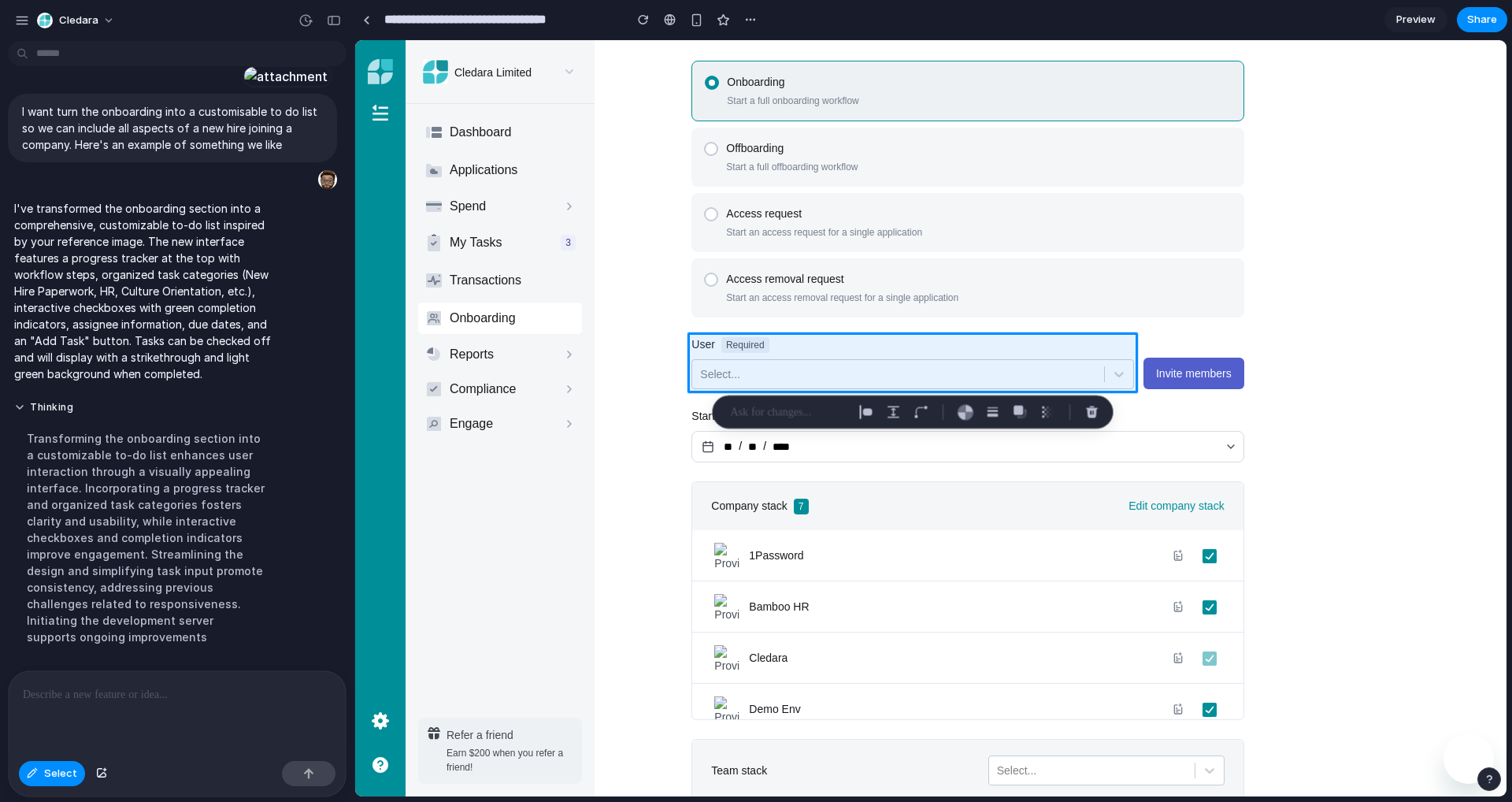
click at [799, 414] on p at bounding box center [789, 412] width 116 height 19
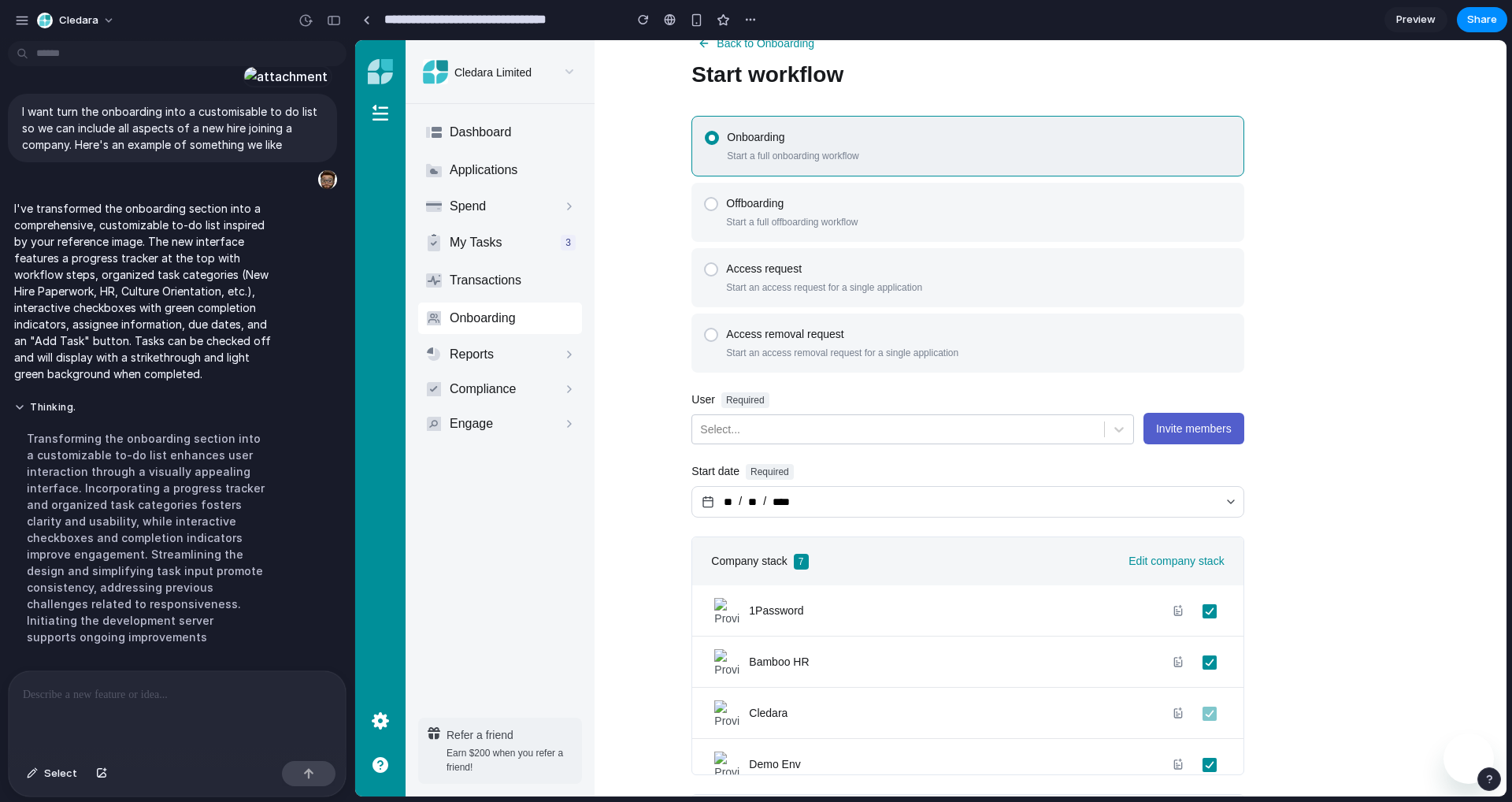
scroll to position [0, 83]
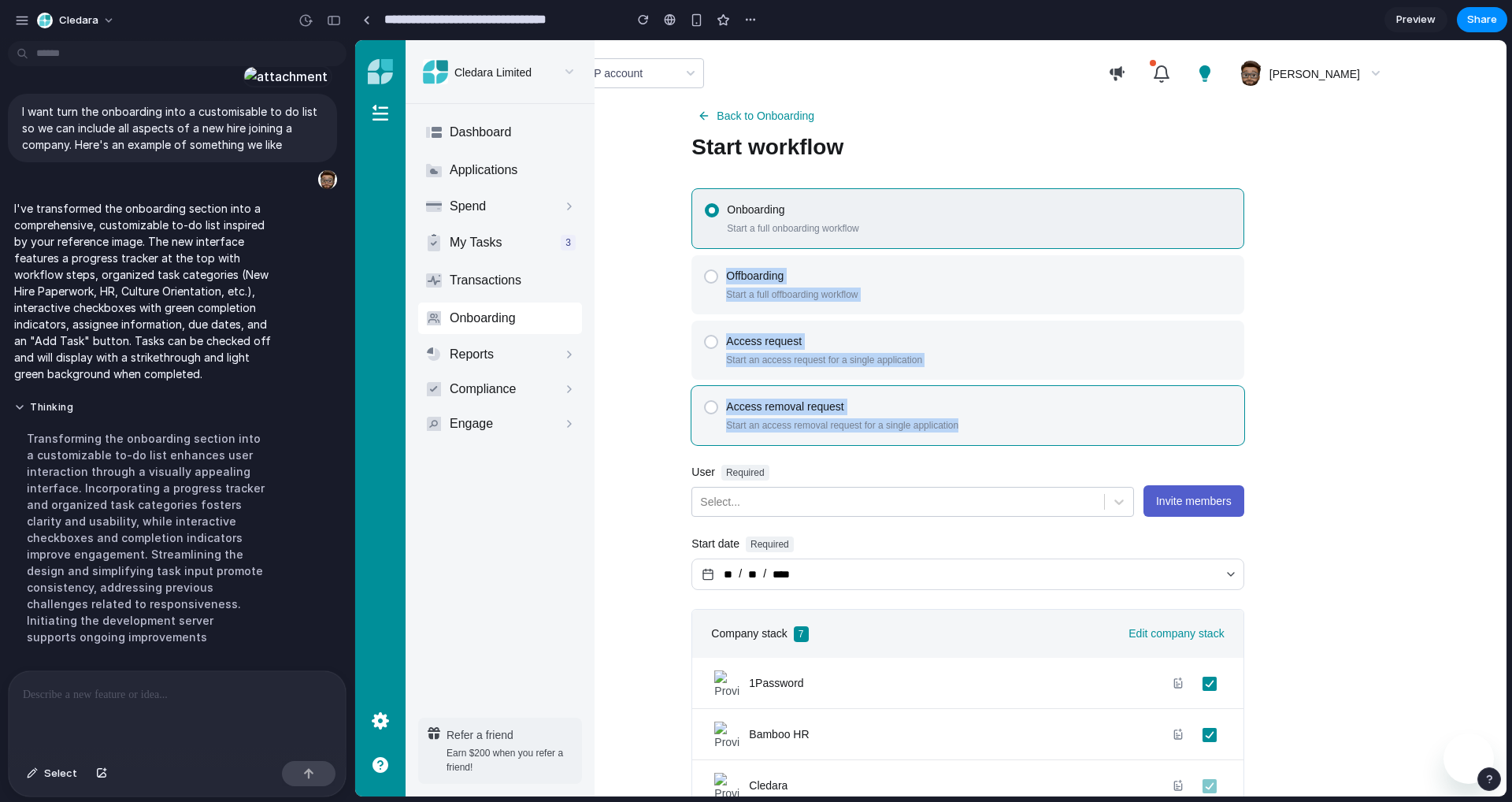
drag, startPoint x: 671, startPoint y: 256, endPoint x: 1121, endPoint y: 419, distance: 478.6
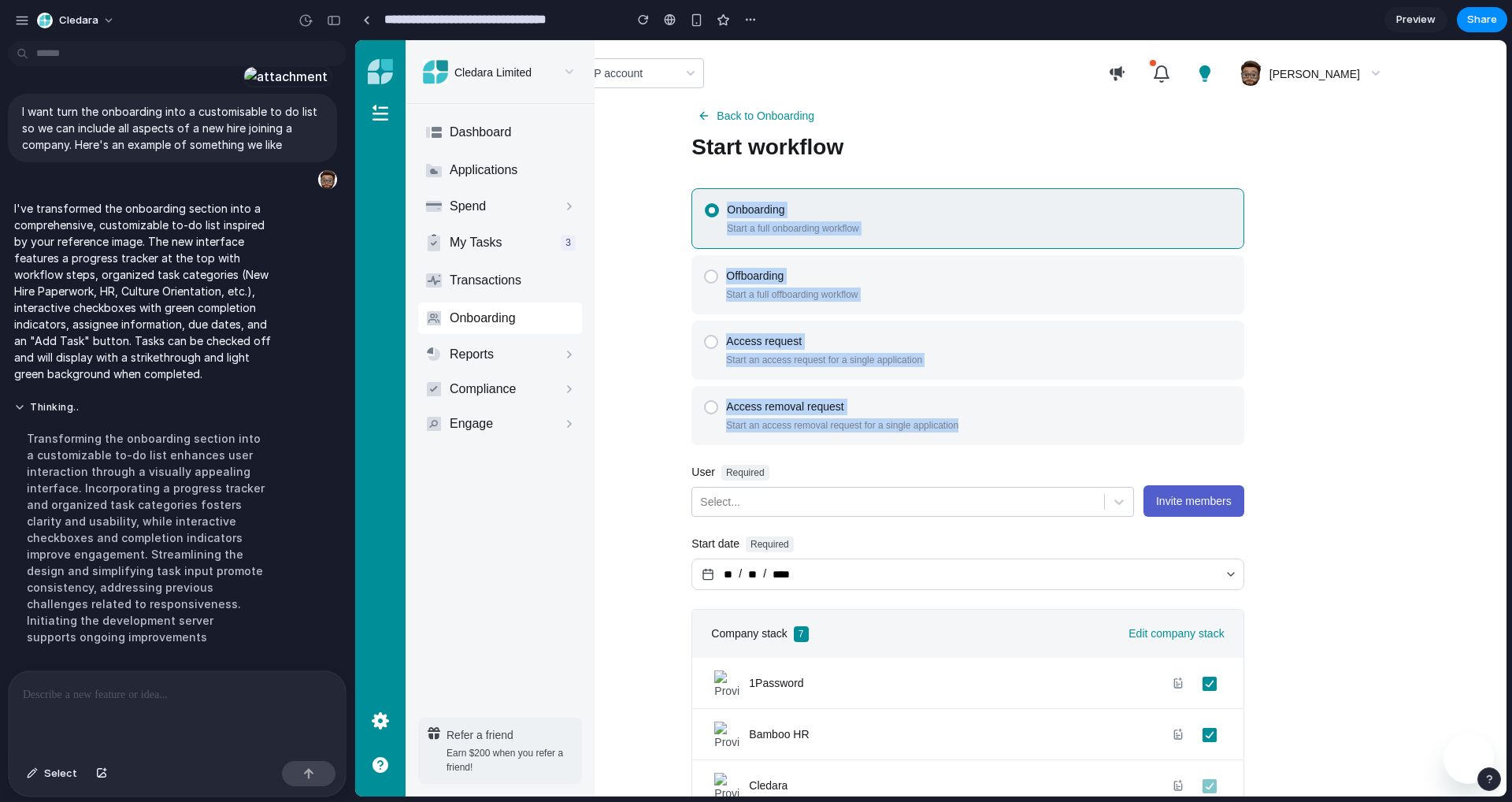
drag, startPoint x: 1270, startPoint y: 440, endPoint x: 1094, endPoint y: 172, distance: 320.6
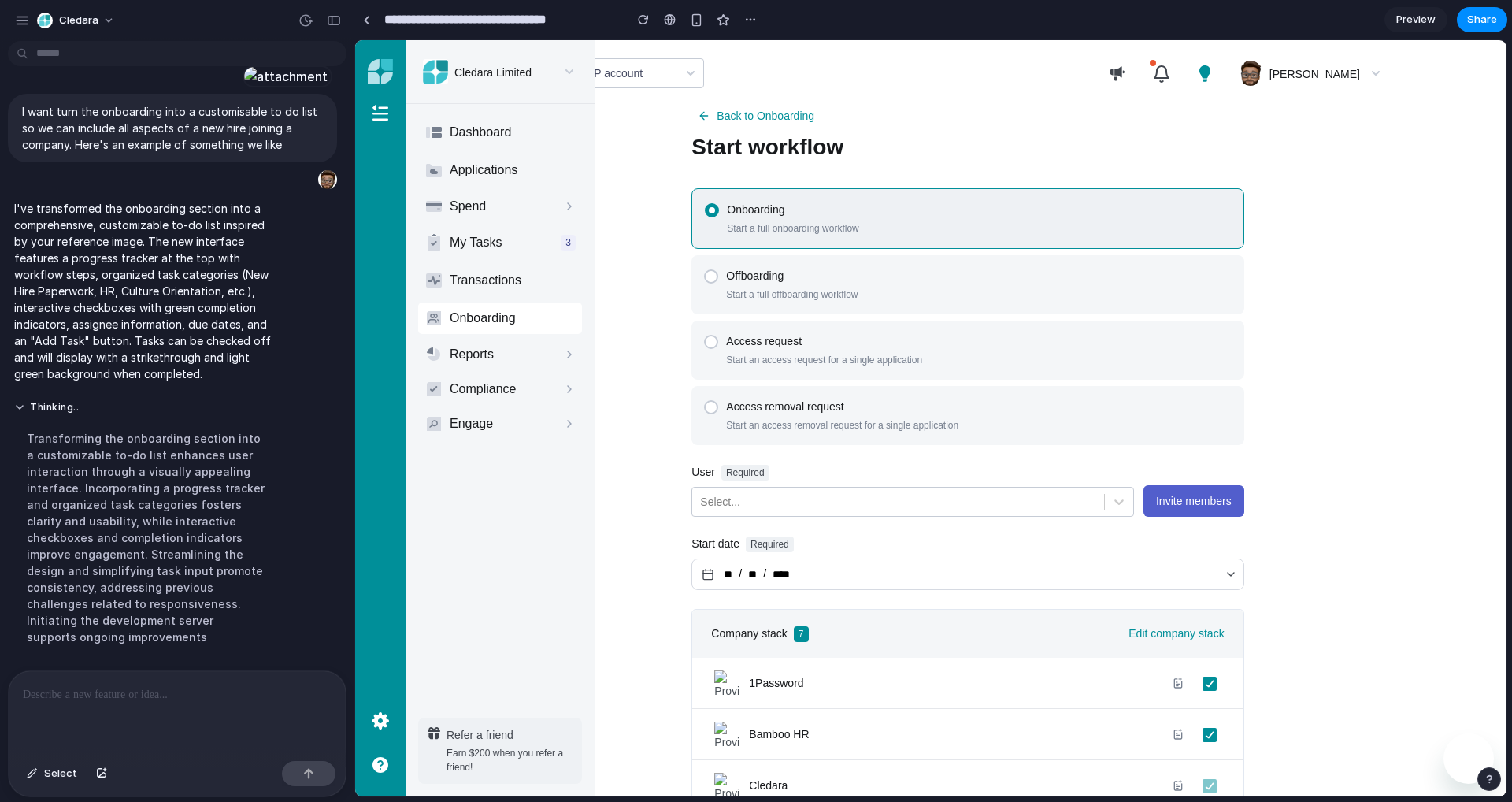
click at [1100, 161] on h2 "Start workflow" at bounding box center [967, 147] width 552 height 31
click at [57, 773] on span "Select" at bounding box center [60, 773] width 33 height 16
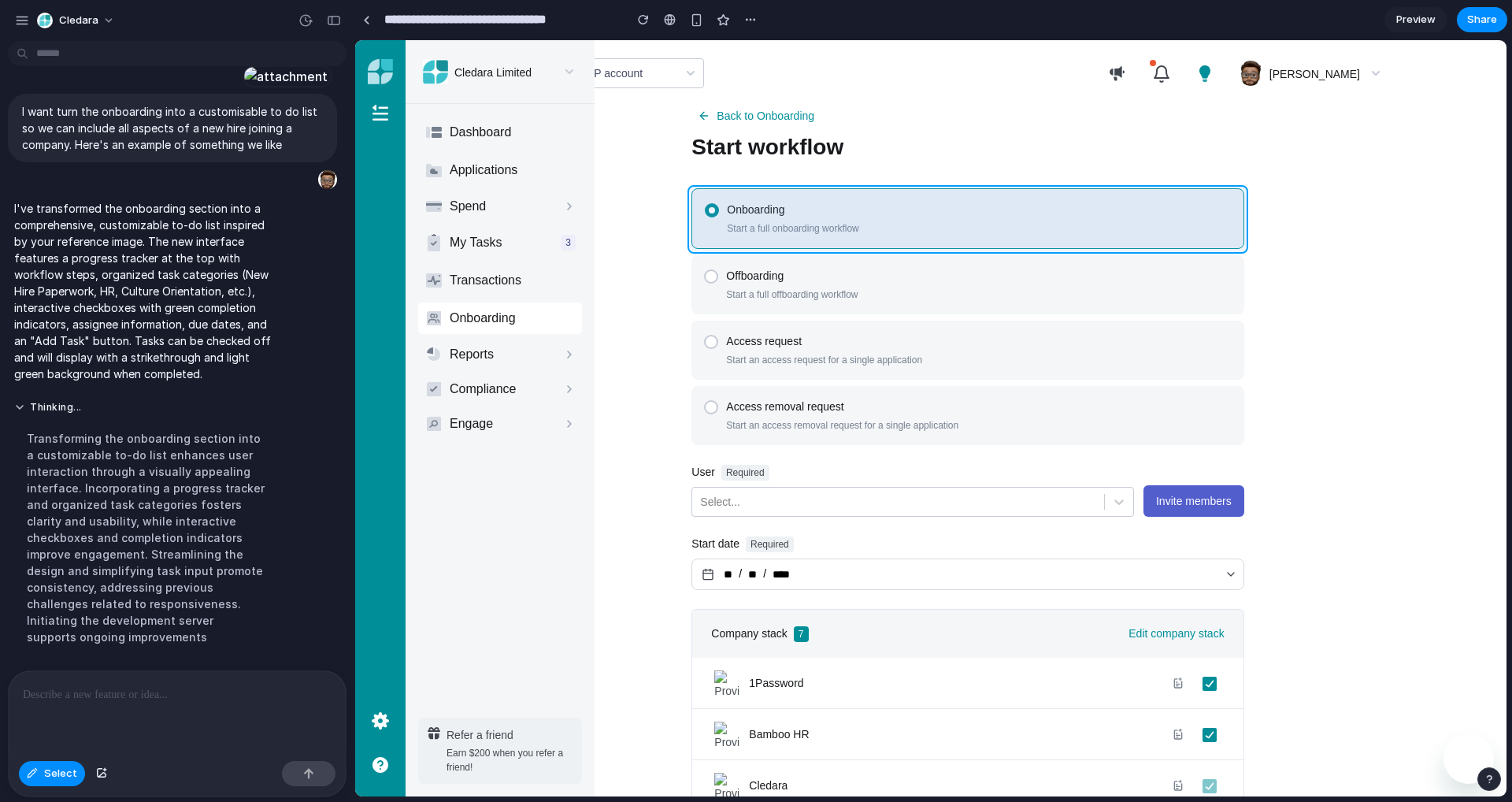
drag, startPoint x: 1241, startPoint y: 221, endPoint x: 1214, endPoint y: 223, distance: 27.1
click at [1214, 223] on div at bounding box center [932, 419] width 1151 height 756
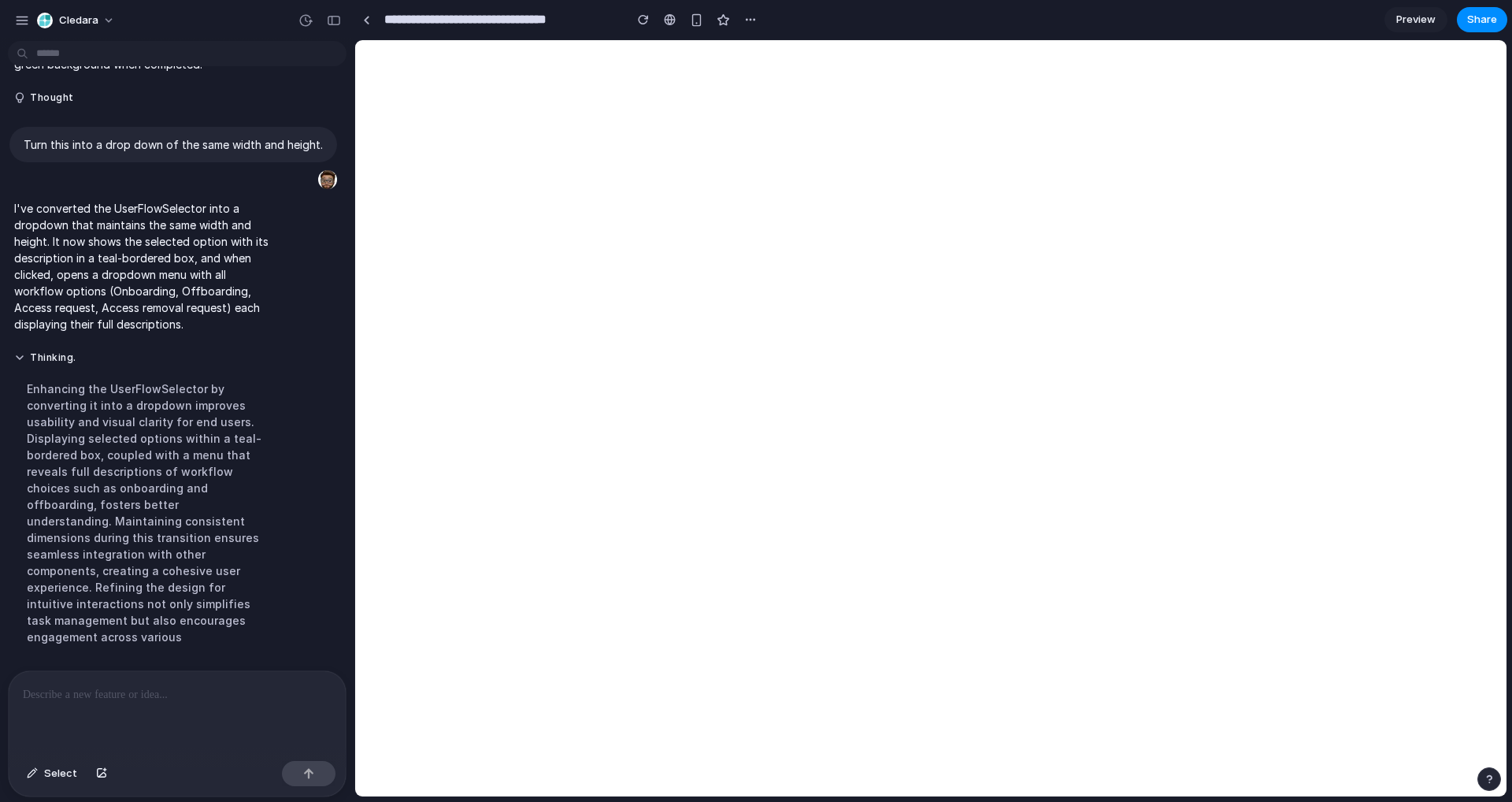
scroll to position [0, 0]
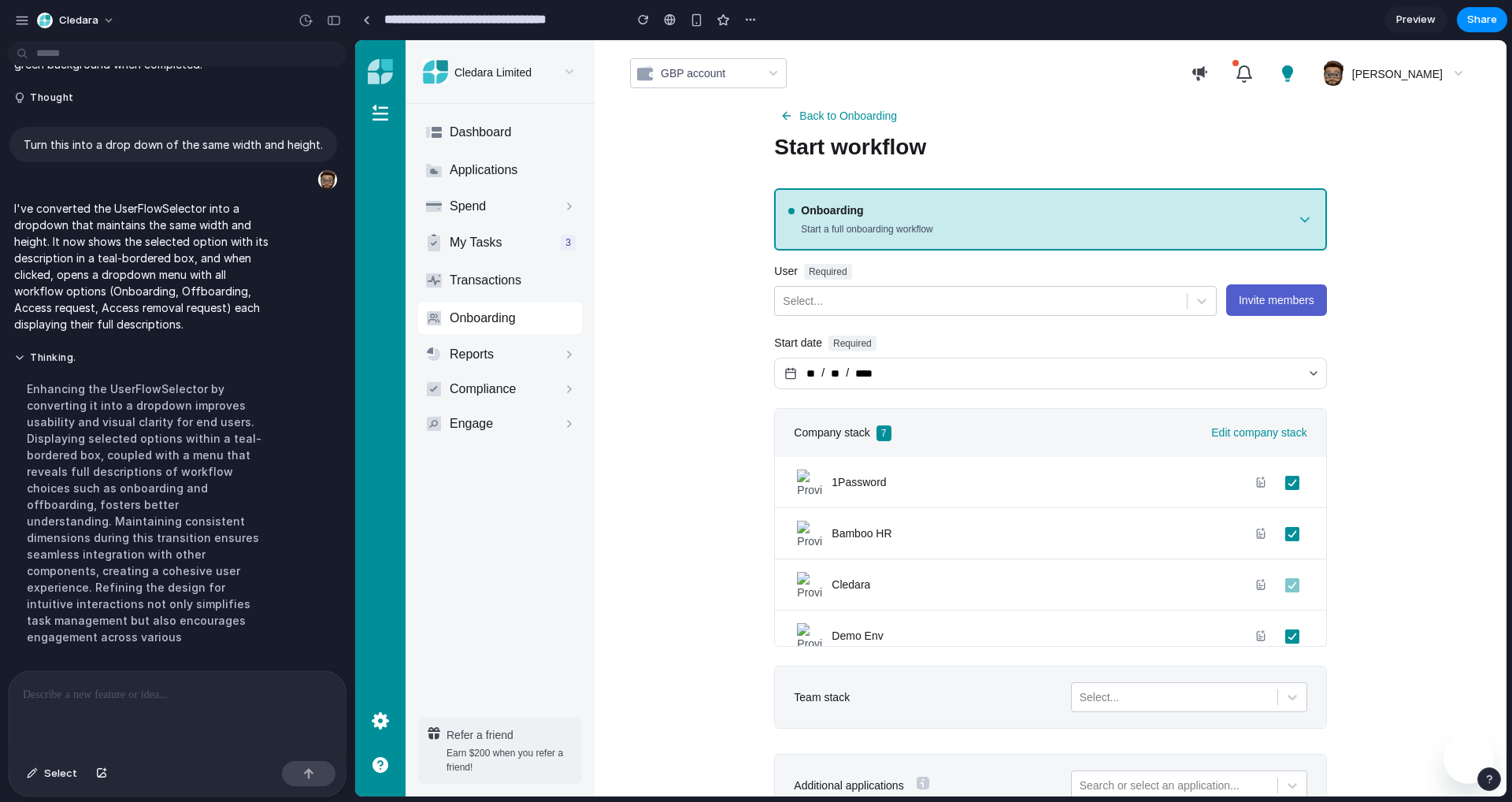
click at [1305, 222] on icon at bounding box center [1305, 220] width 16 height 16
click at [1304, 217] on icon at bounding box center [1305, 220] width 16 height 16
click at [1301, 218] on icon at bounding box center [1305, 219] width 8 height 4
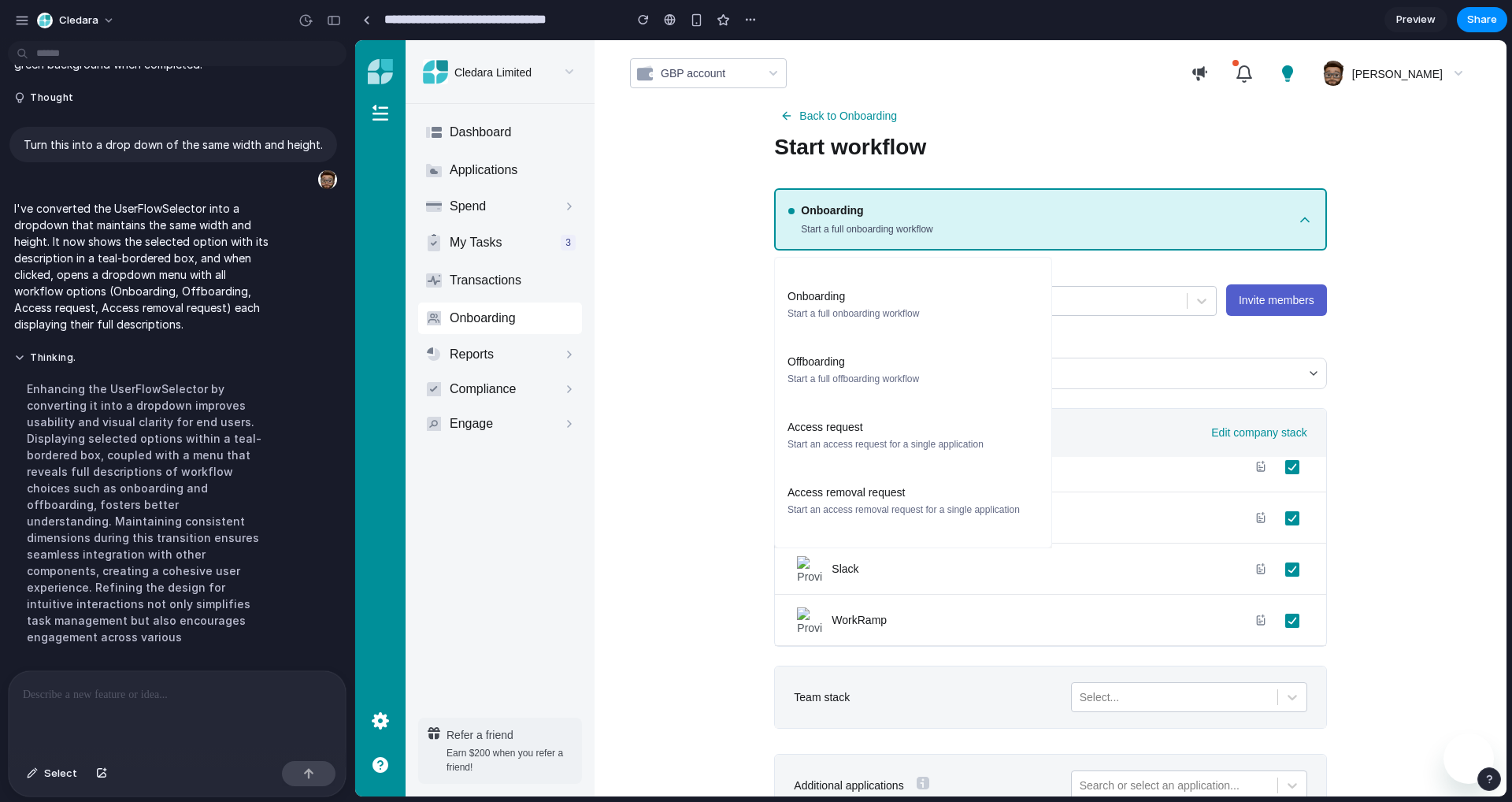
click at [930, 377] on li "Offboarding Start a full offboarding workflow" at bounding box center [913, 370] width 264 height 57
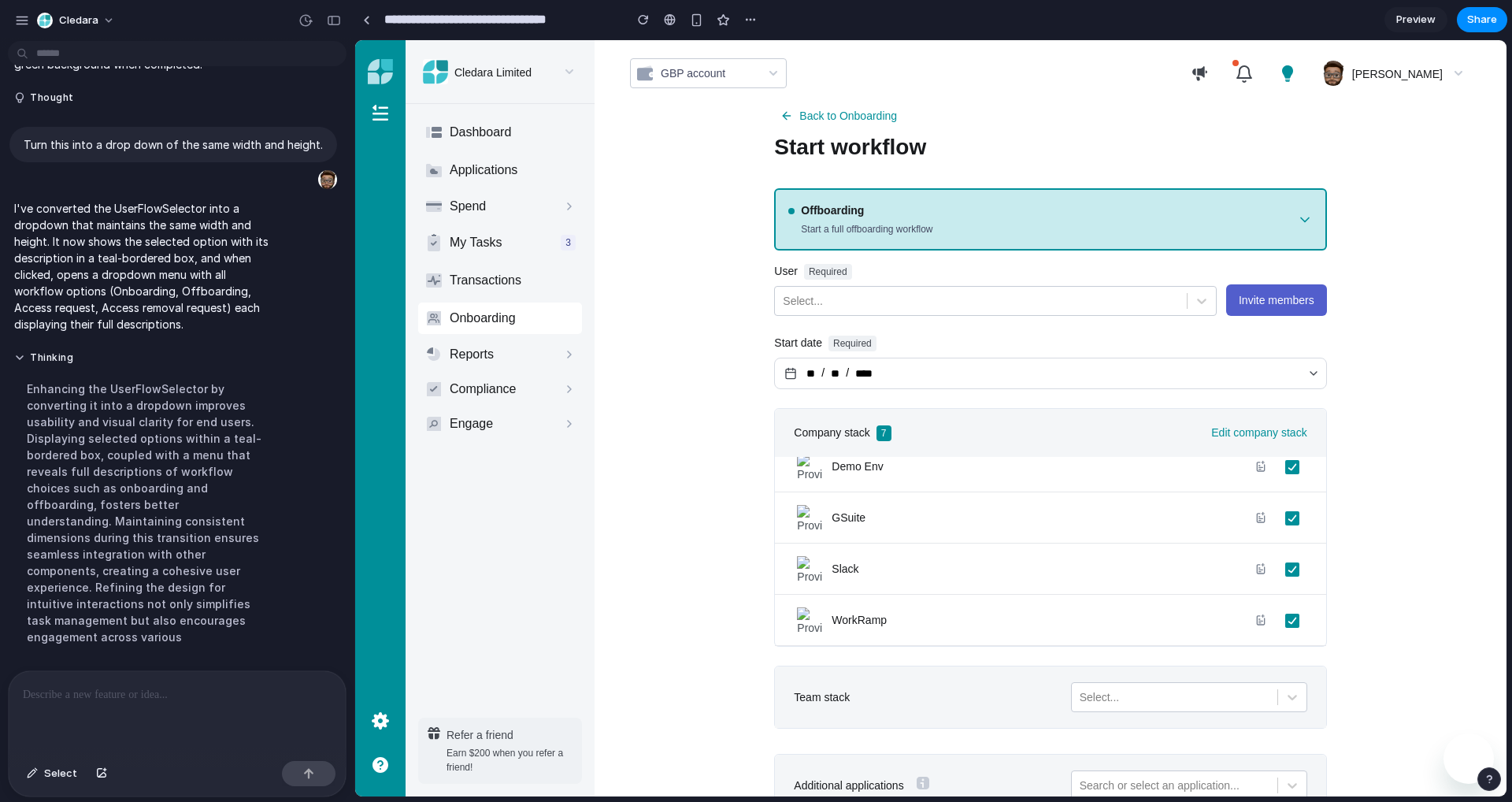
click at [1297, 217] on icon at bounding box center [1305, 220] width 16 height 16
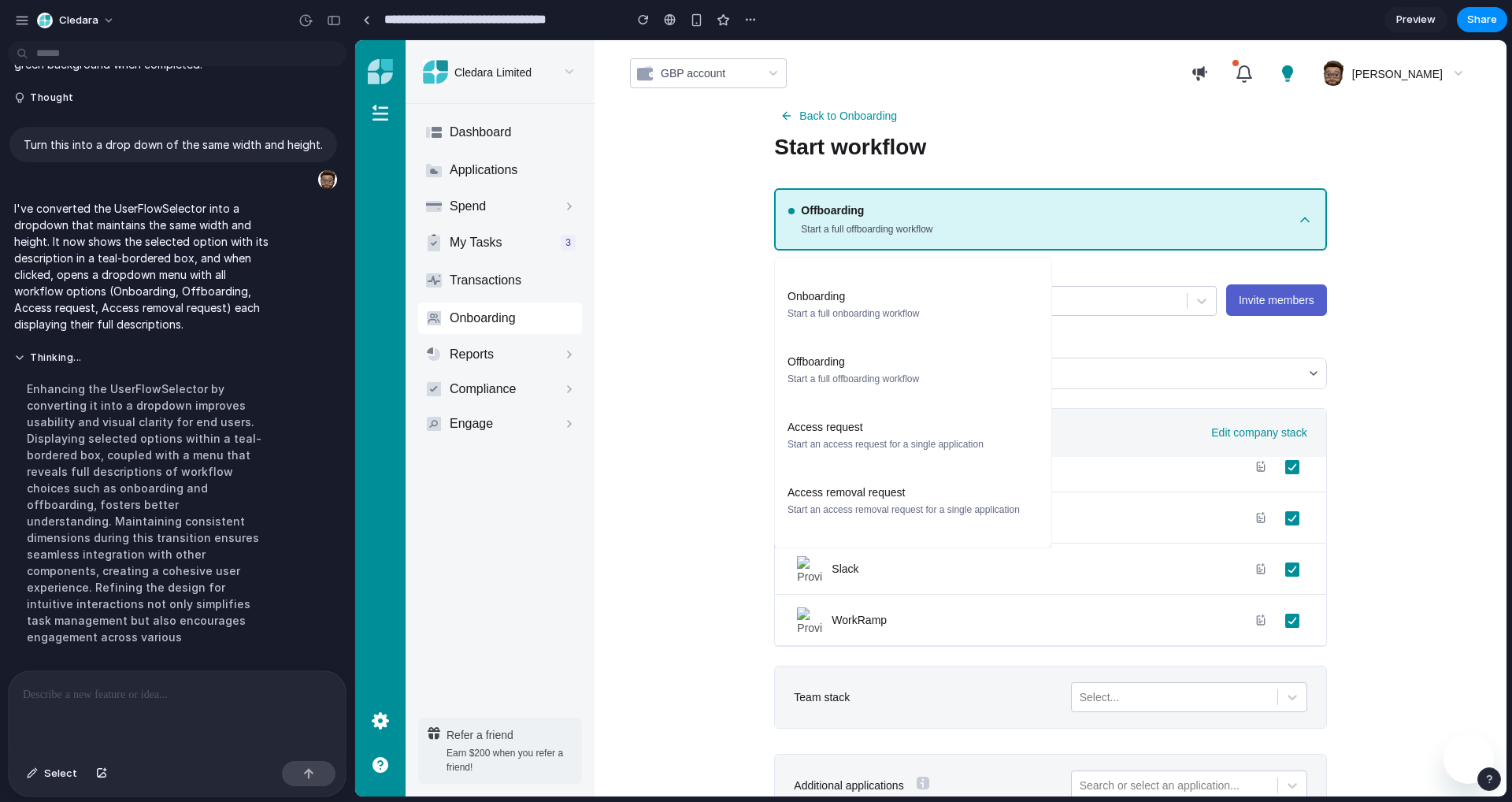
click at [859, 430] on div "Access request" at bounding box center [885, 427] width 196 height 17
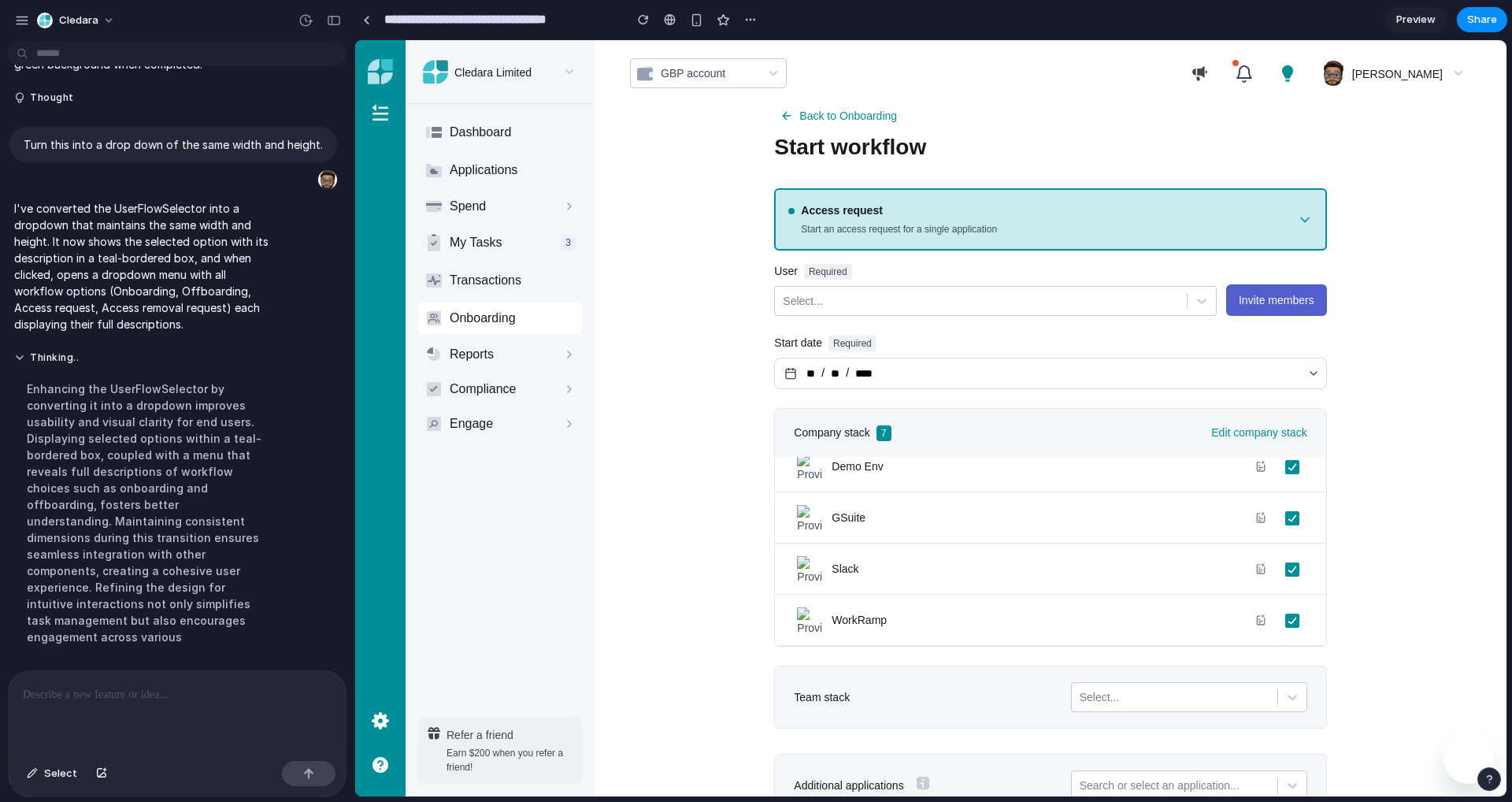
click at [1296, 212] on div "Access request" at bounding box center [1042, 211] width 508 height 17
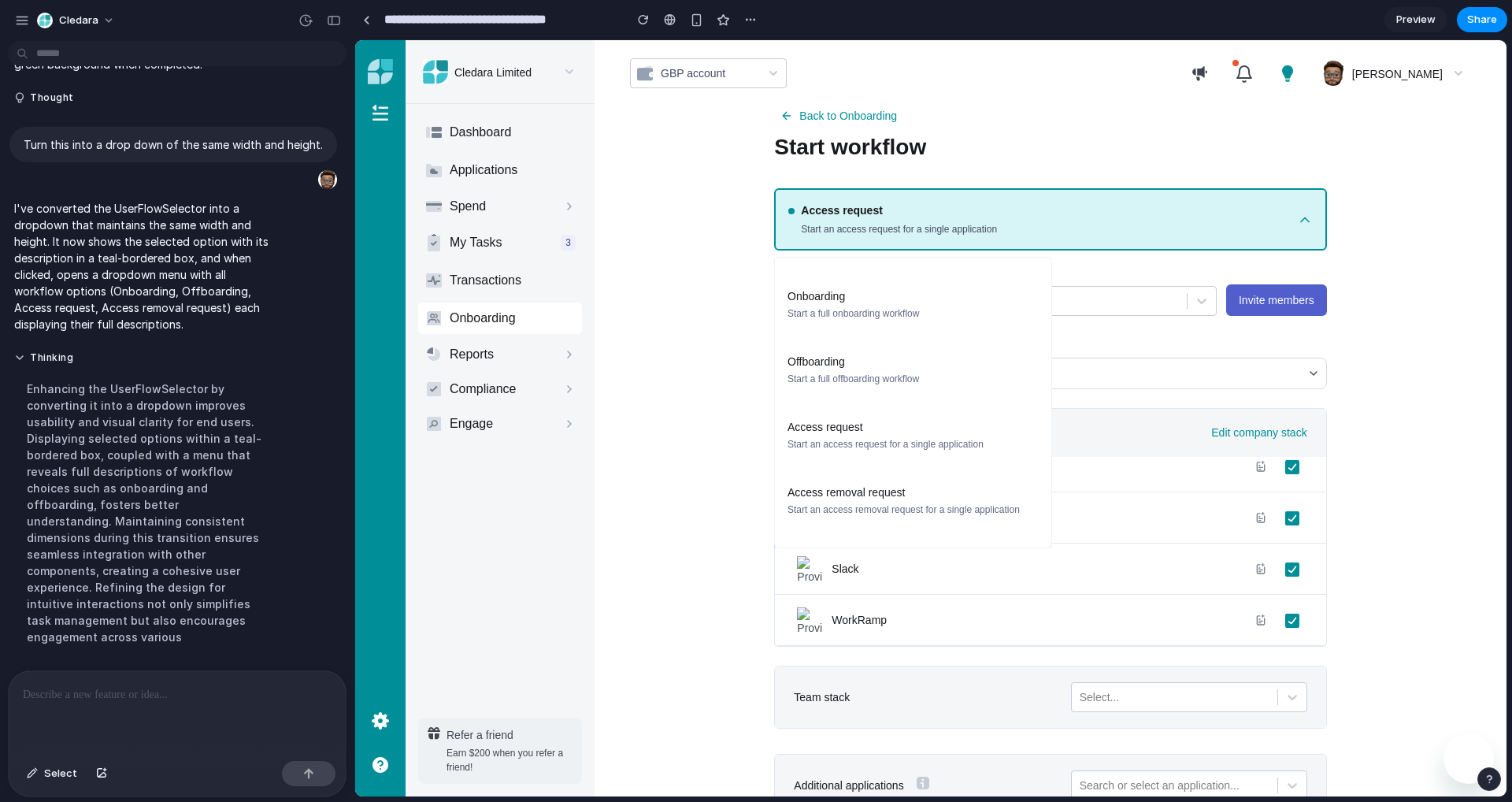
click at [905, 297] on div "Onboarding" at bounding box center [853, 297] width 131 height 17
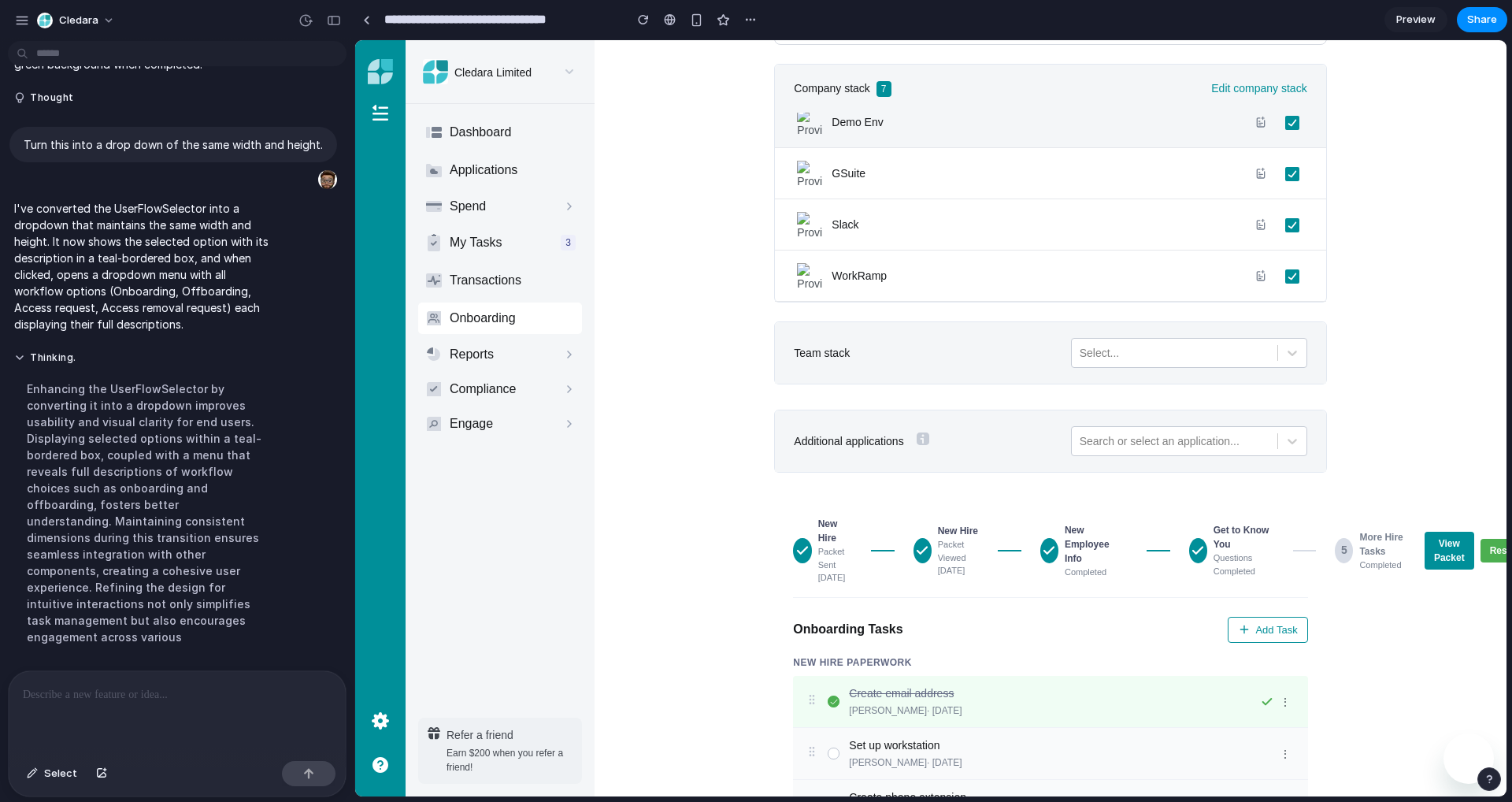
scroll to position [350, 0]
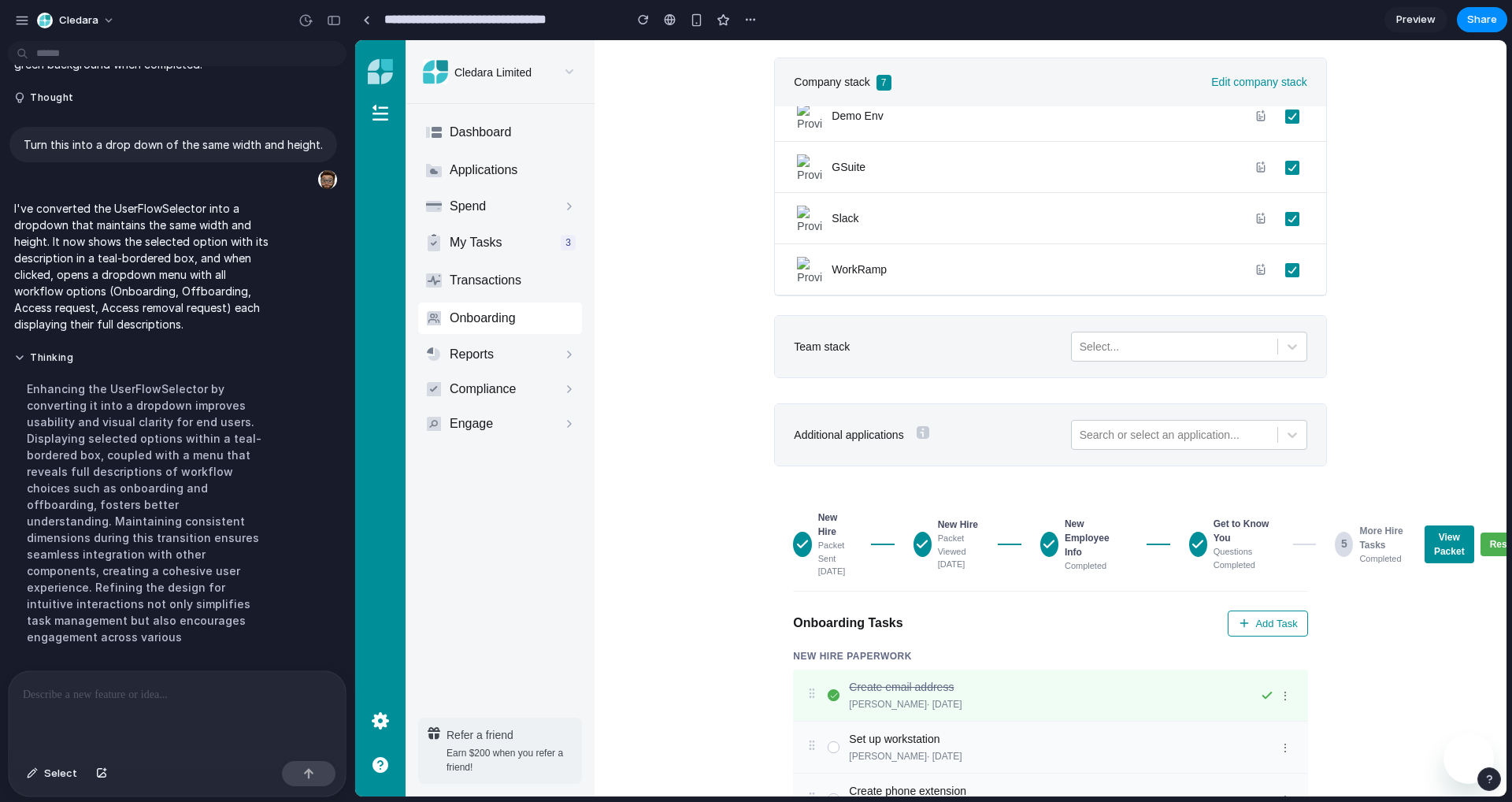
click at [882, 347] on header "Team stack Select..." at bounding box center [1050, 346] width 551 height 61
click at [58, 776] on span "Select" at bounding box center [60, 773] width 33 height 16
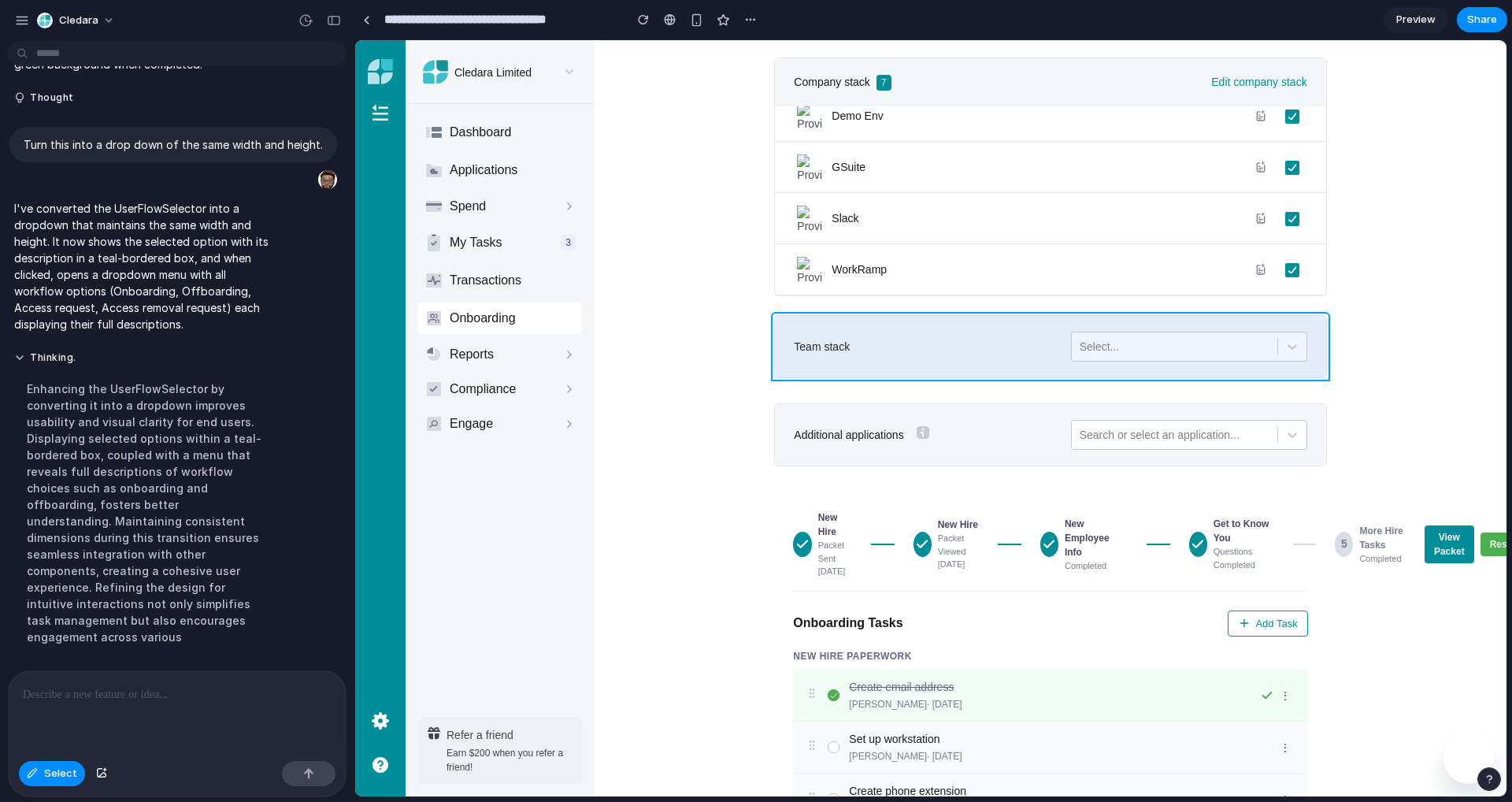
click at [795, 336] on div at bounding box center [932, 419] width 1151 height 756
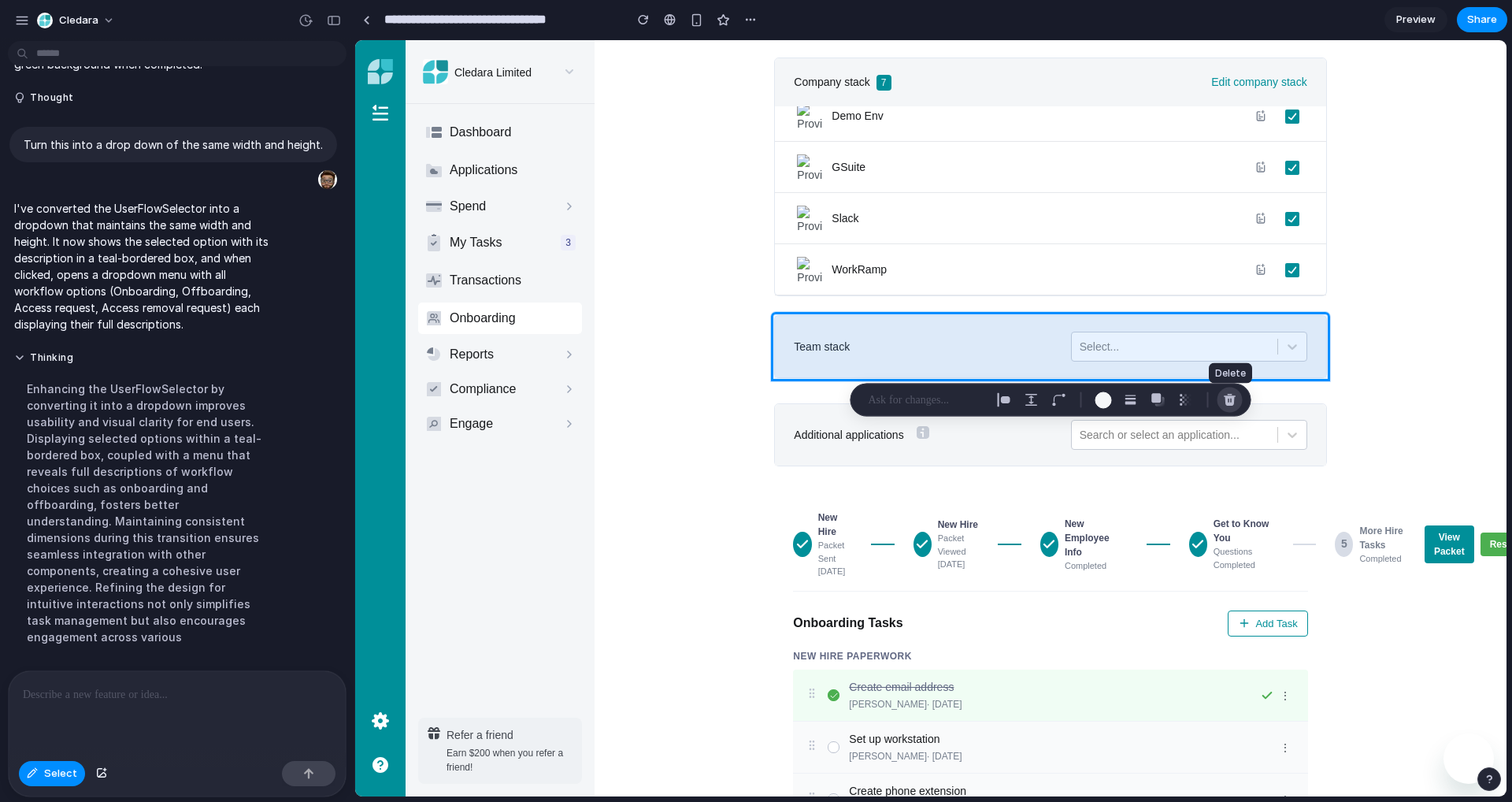
click at [1230, 397] on div "button" at bounding box center [1230, 400] width 14 height 14
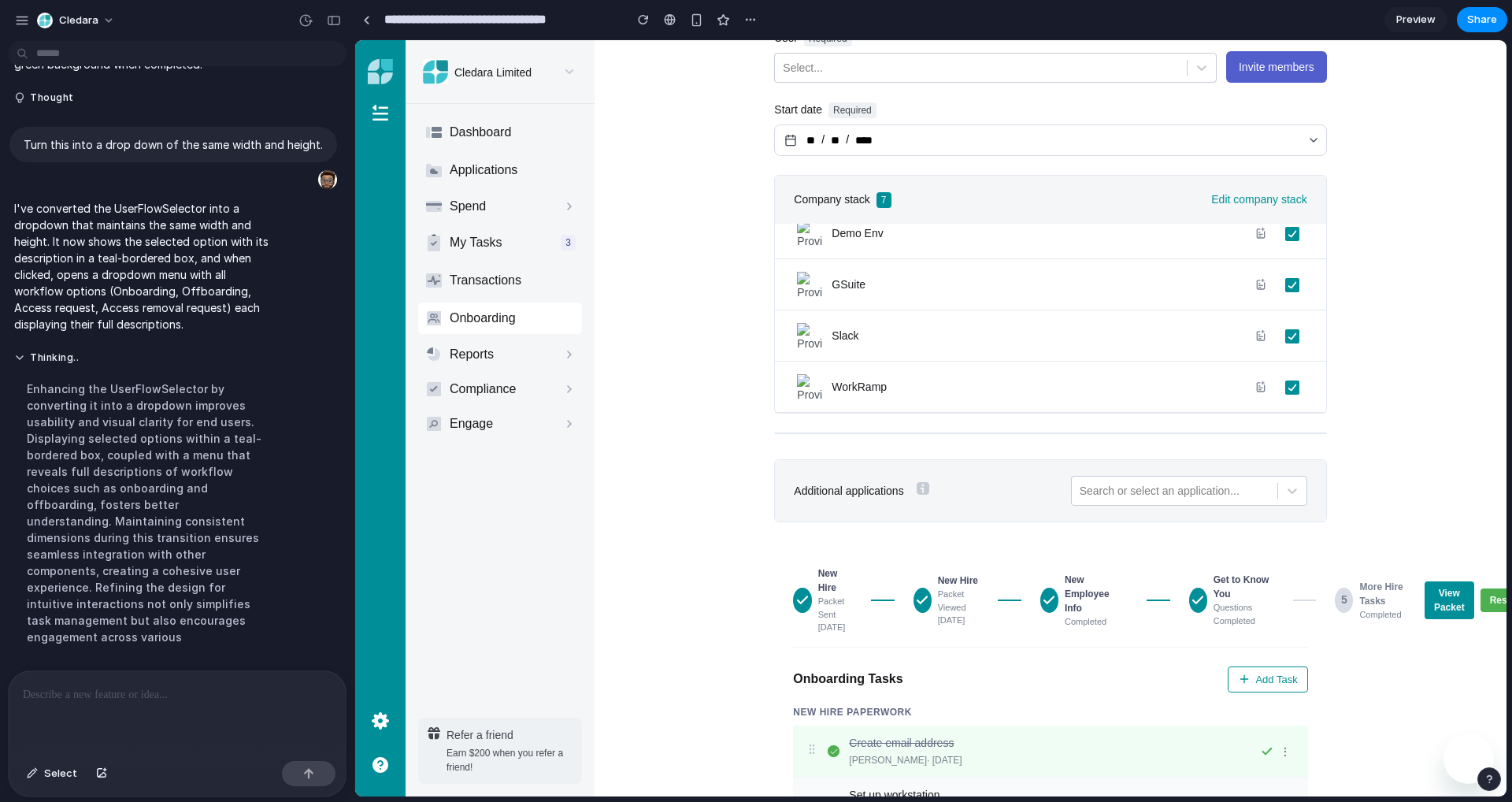
scroll to position [218, 0]
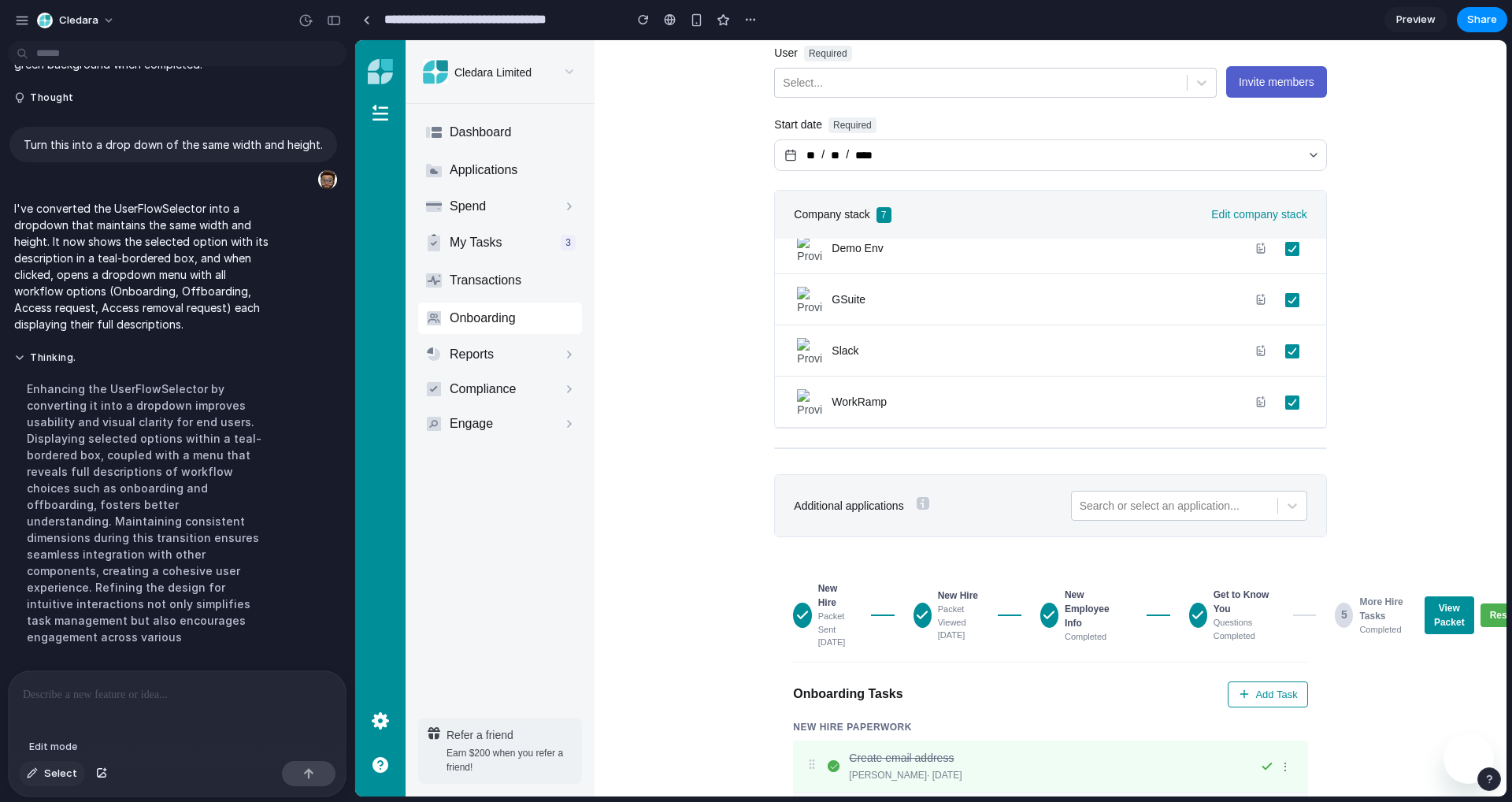
click at [43, 773] on button "Select" at bounding box center [51, 773] width 67 height 25
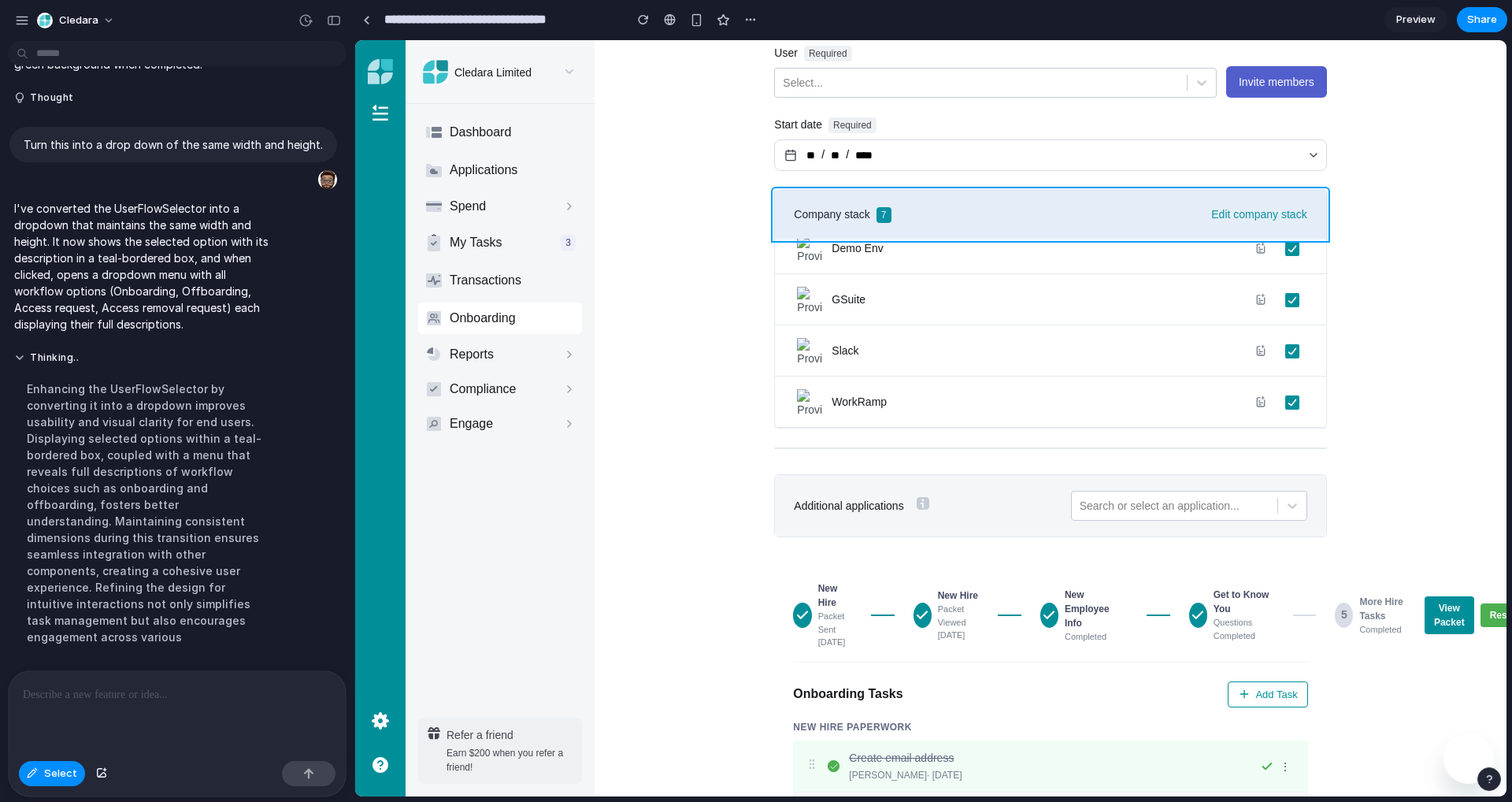
click at [934, 211] on div at bounding box center [932, 419] width 1151 height 756
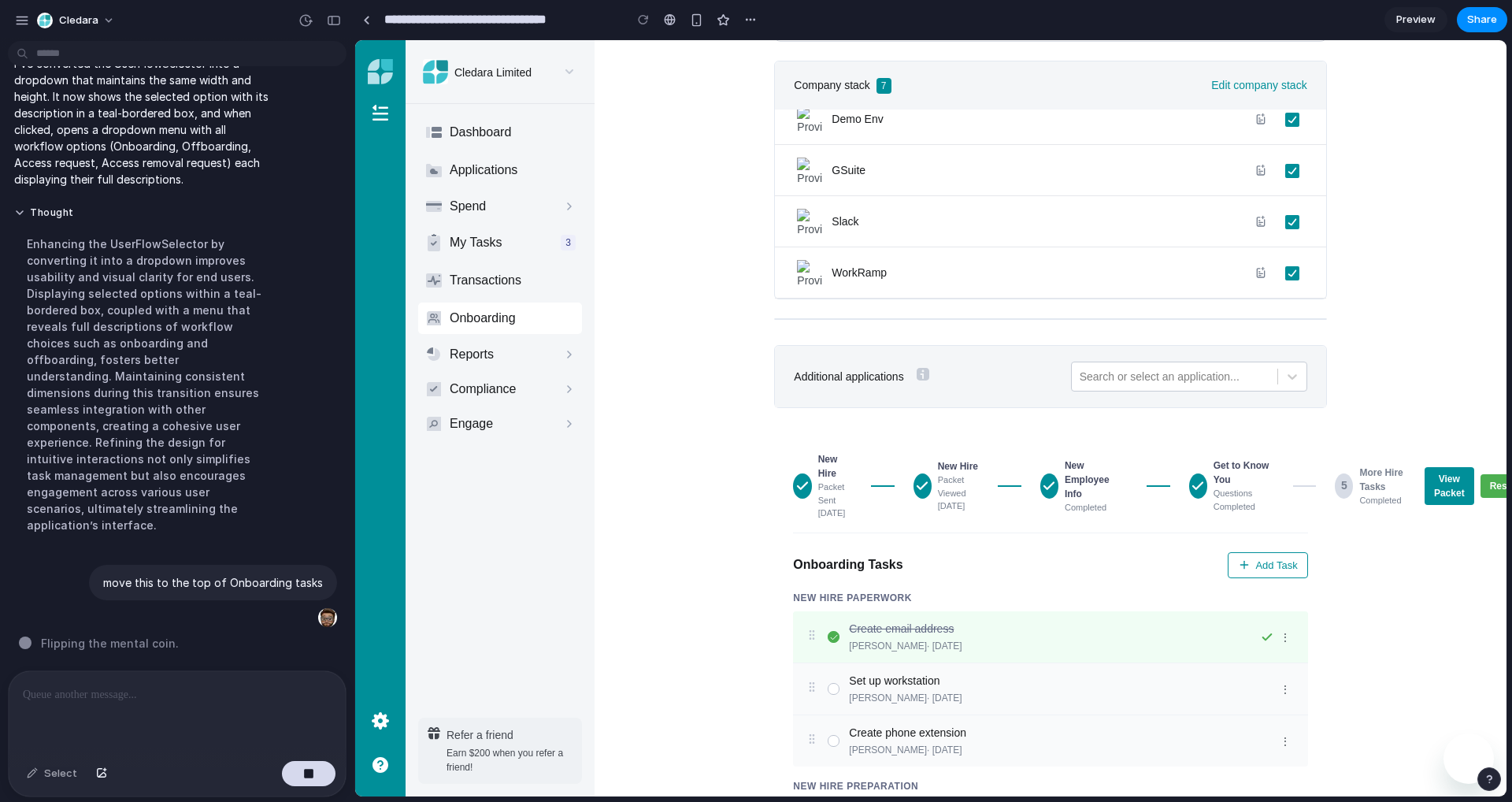
scroll to position [351, 0]
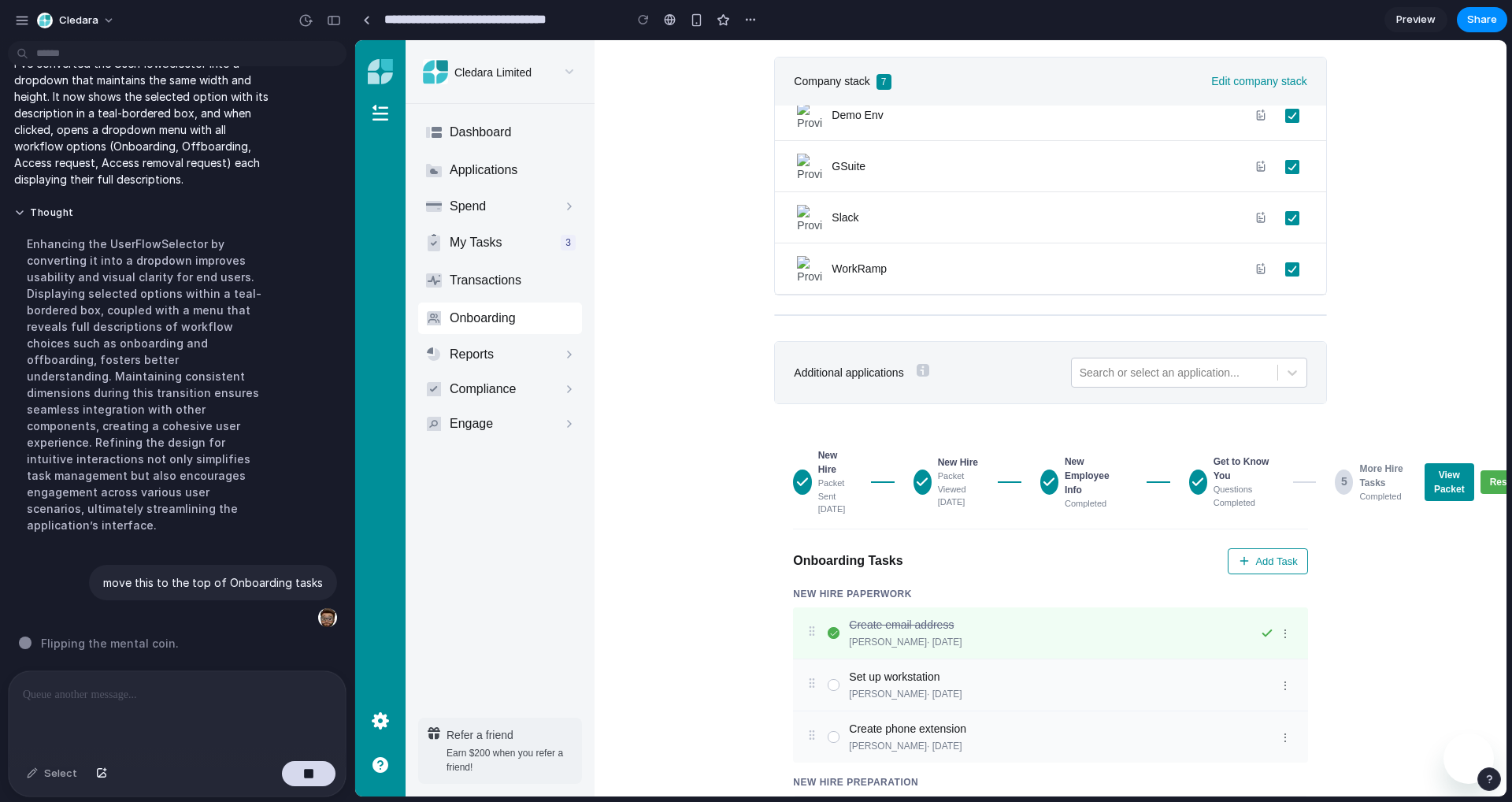
click at [792, 372] on header "Additional applications Search or select an application..." at bounding box center [1050, 372] width 551 height 61
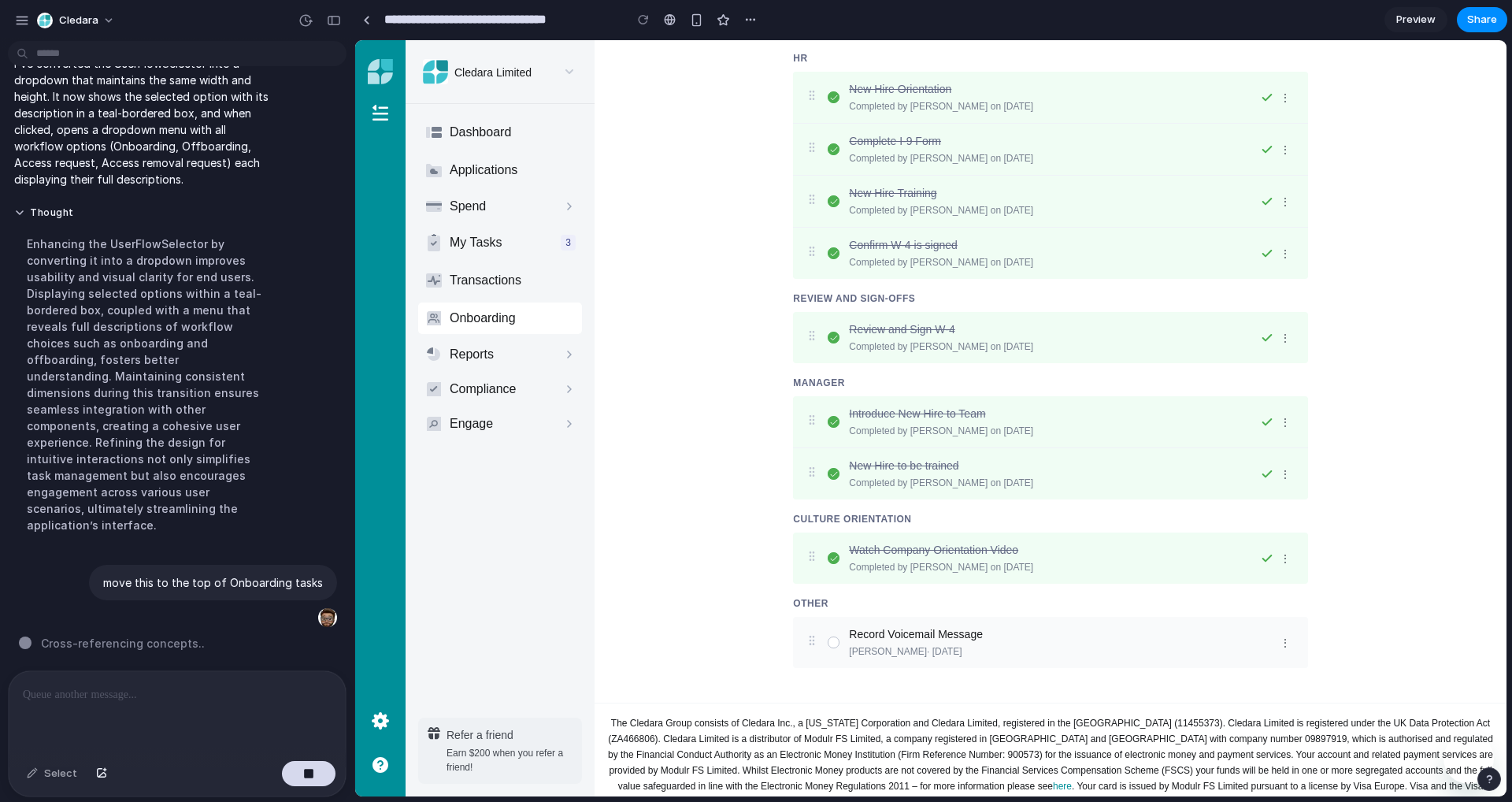
scroll to position [1295, 0]
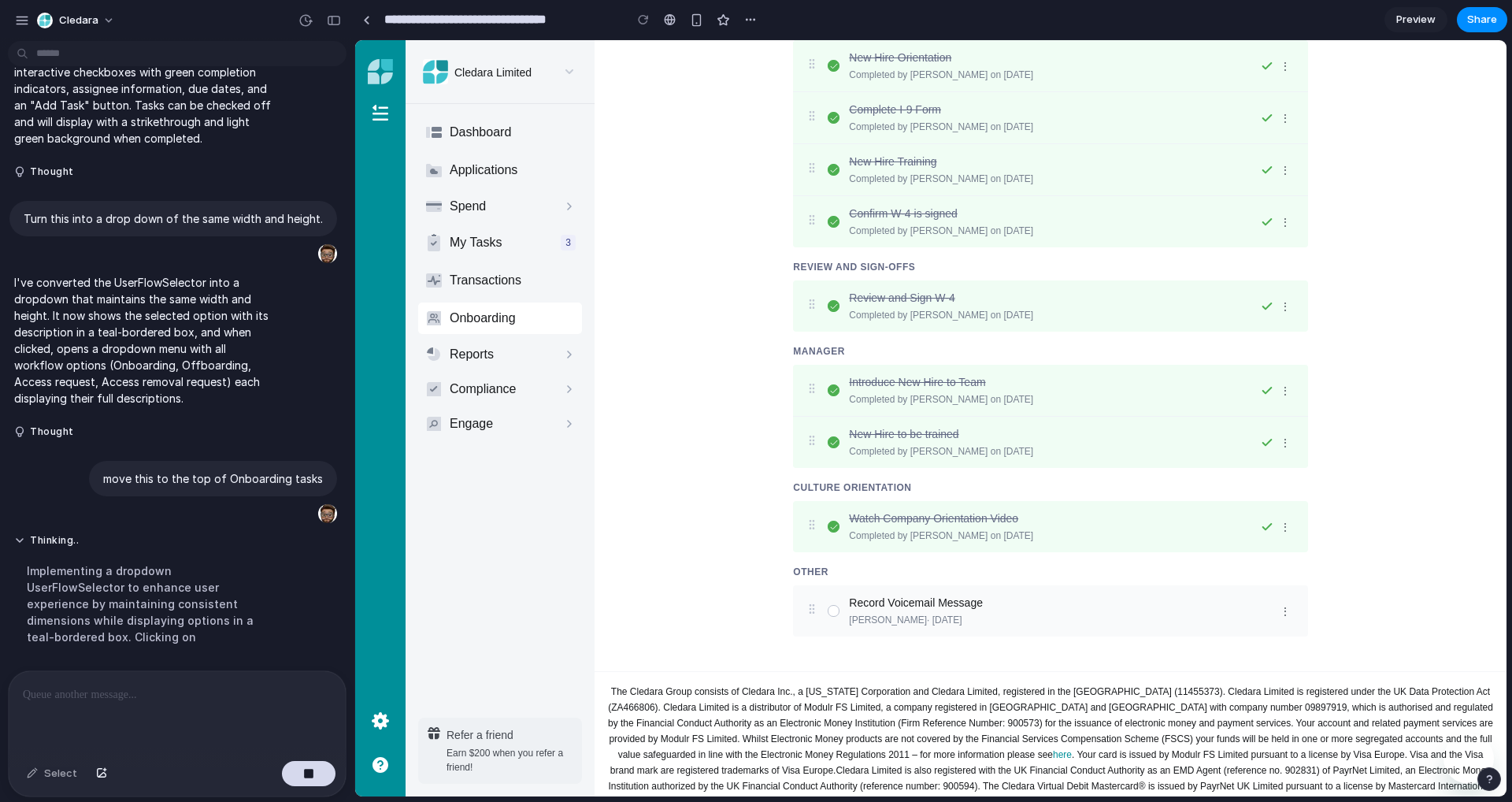
click at [841, 318] on div "Review and Sign W-4 Completed by George Allen on 01/20/2019 ⋮" at bounding box center [1050, 306] width 515 height 51
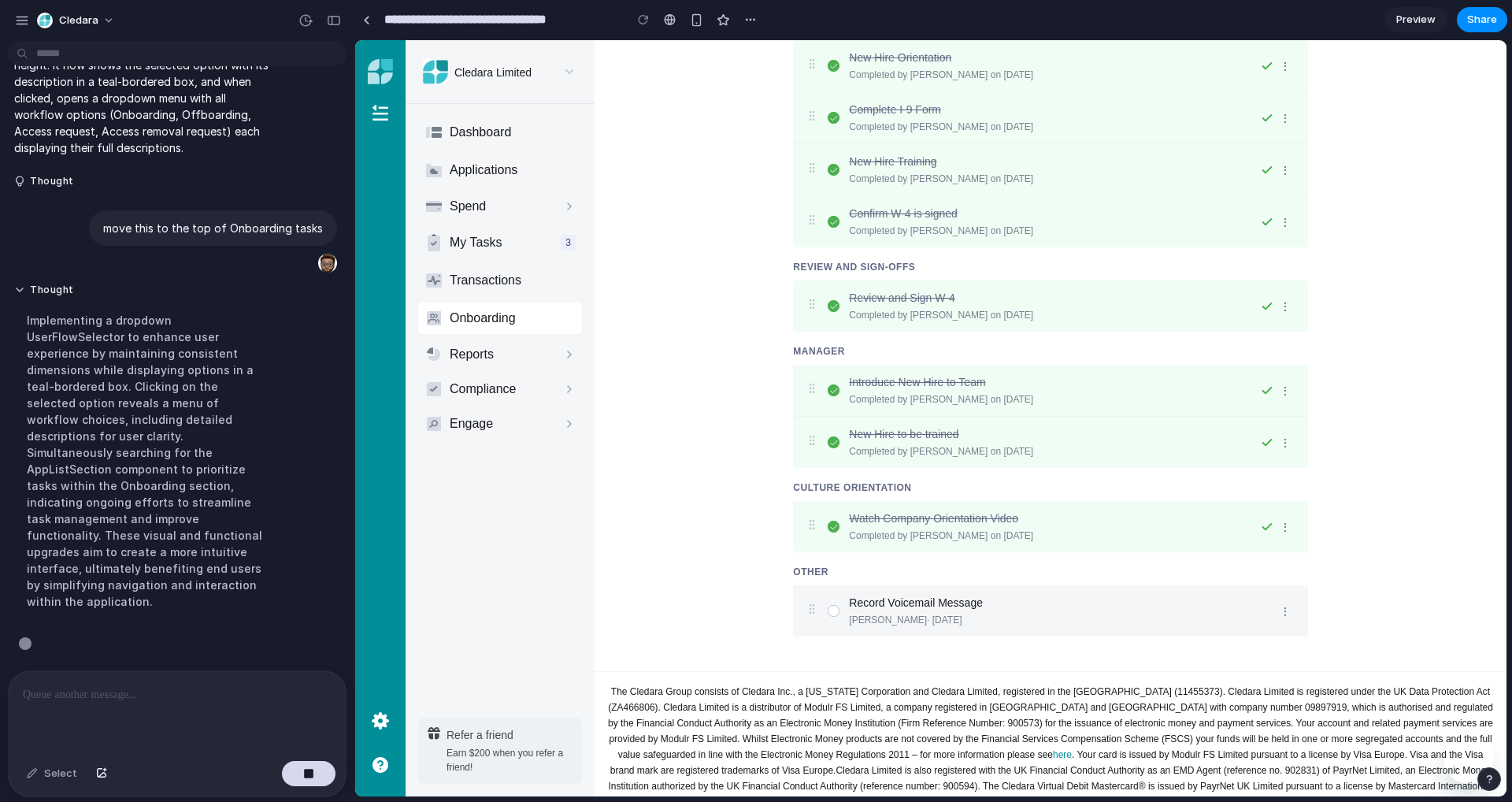
scroll to position [802, 0]
click at [885, 627] on div "George Allen · Feb 18, 2019" at bounding box center [1061, 619] width 424 height 14
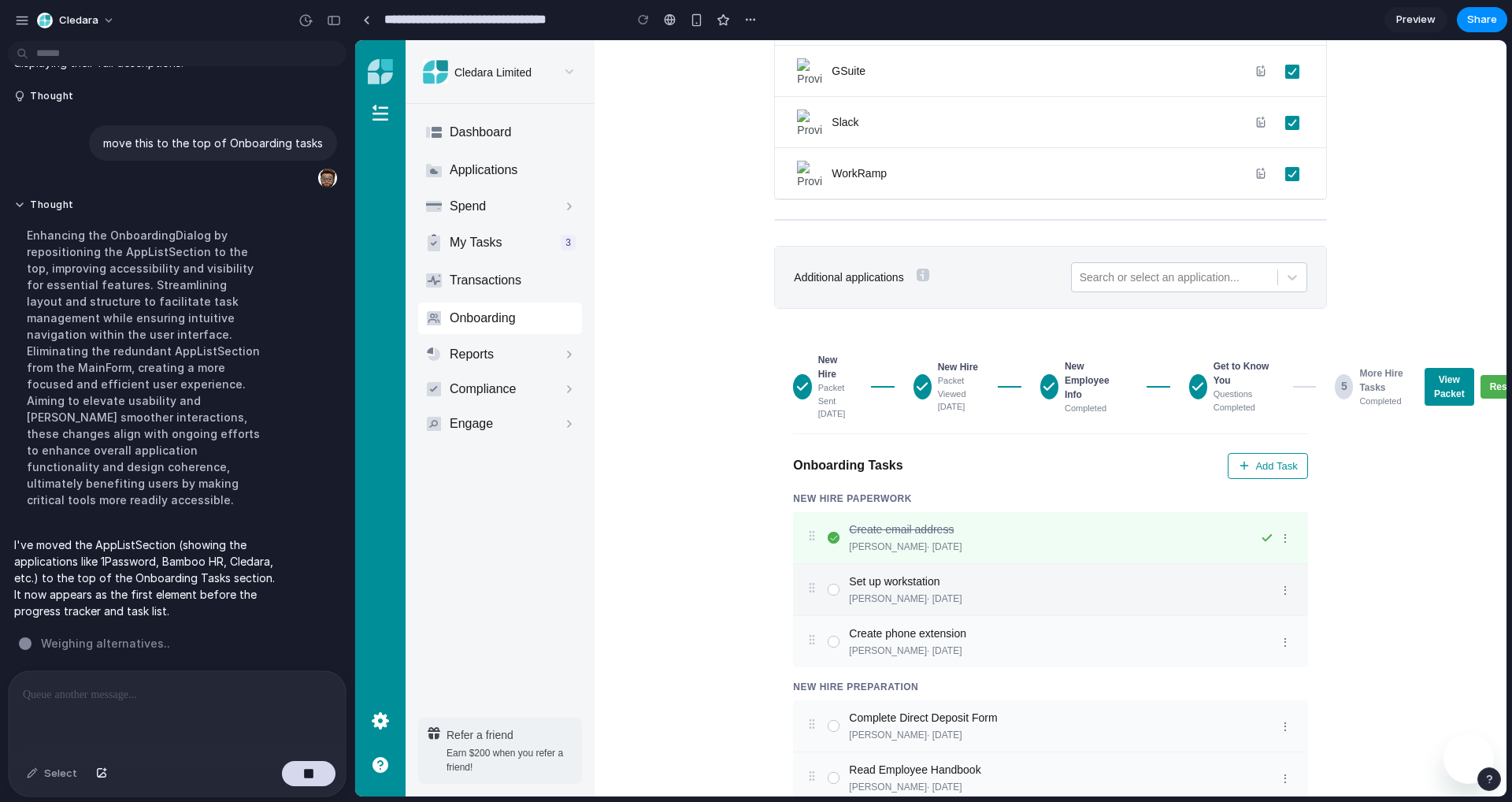
scroll to position [887, 0]
